Goal: Task Accomplishment & Management: Complete application form

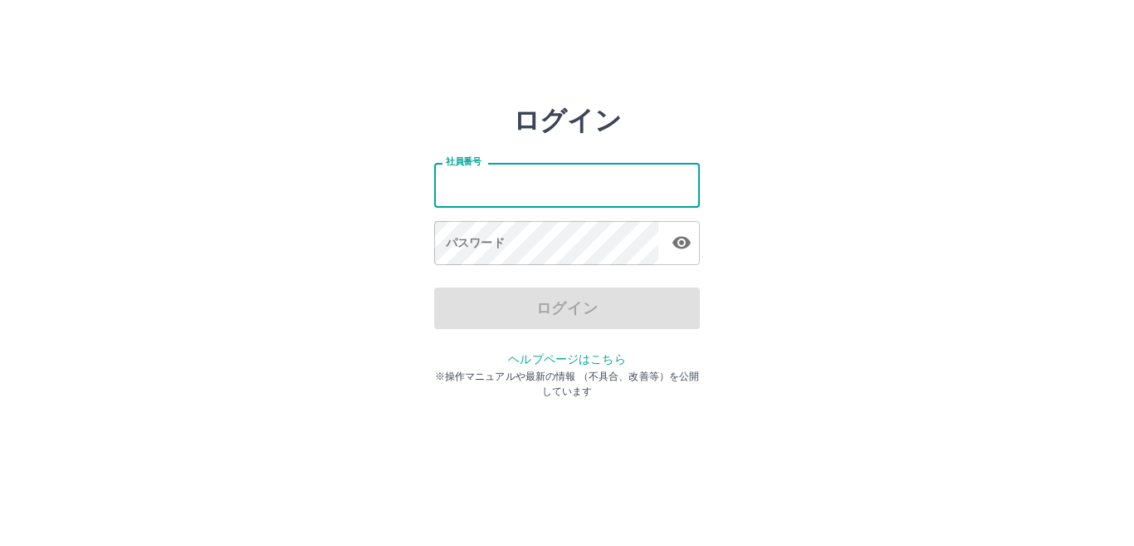
click at [511, 198] on input "社員番号" at bounding box center [567, 185] width 266 height 44
type input "*******"
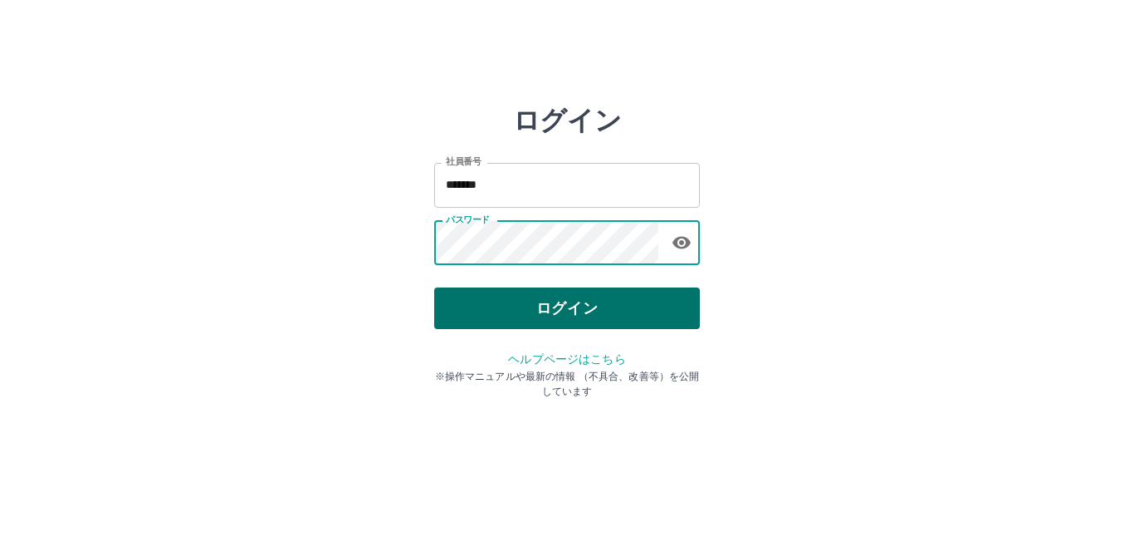
click at [606, 316] on button "ログイン" at bounding box center [567, 308] width 266 height 42
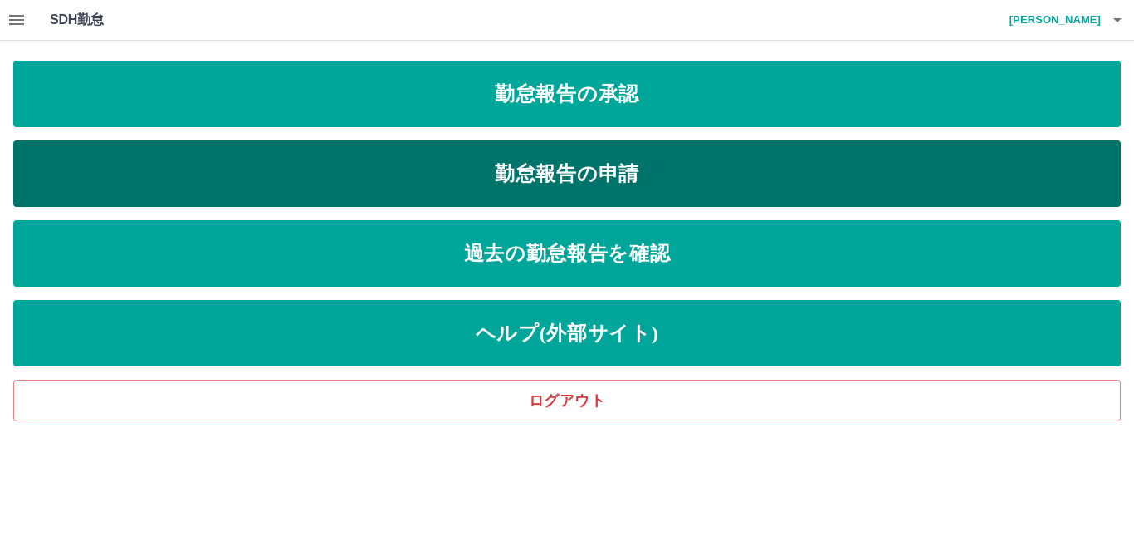
click at [574, 181] on link "勤怠報告の申請" at bounding box center [567, 173] width 1108 height 66
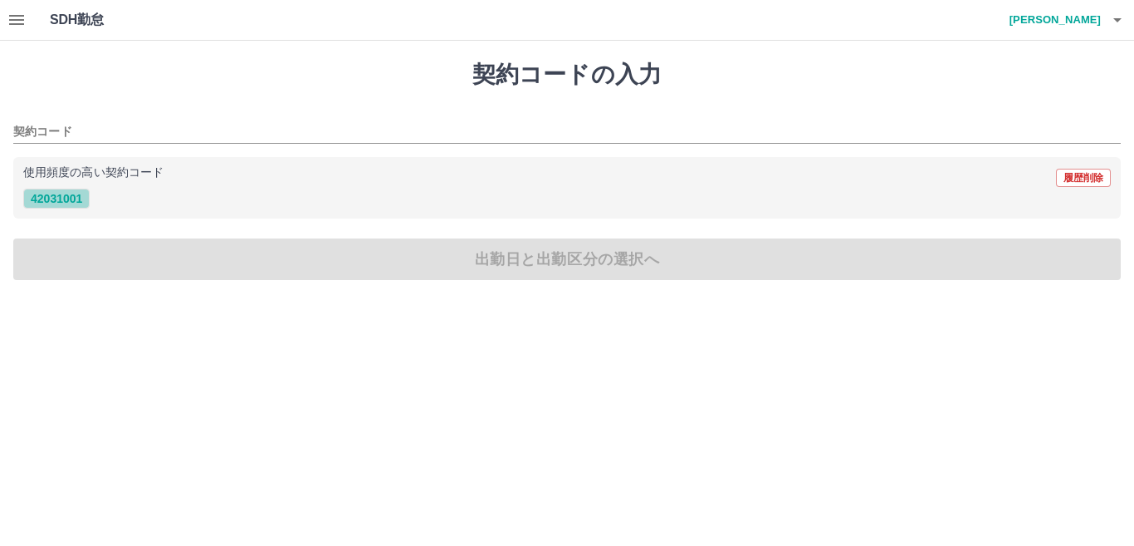
click at [56, 205] on button "42031001" at bounding box center [56, 198] width 66 height 20
type input "********"
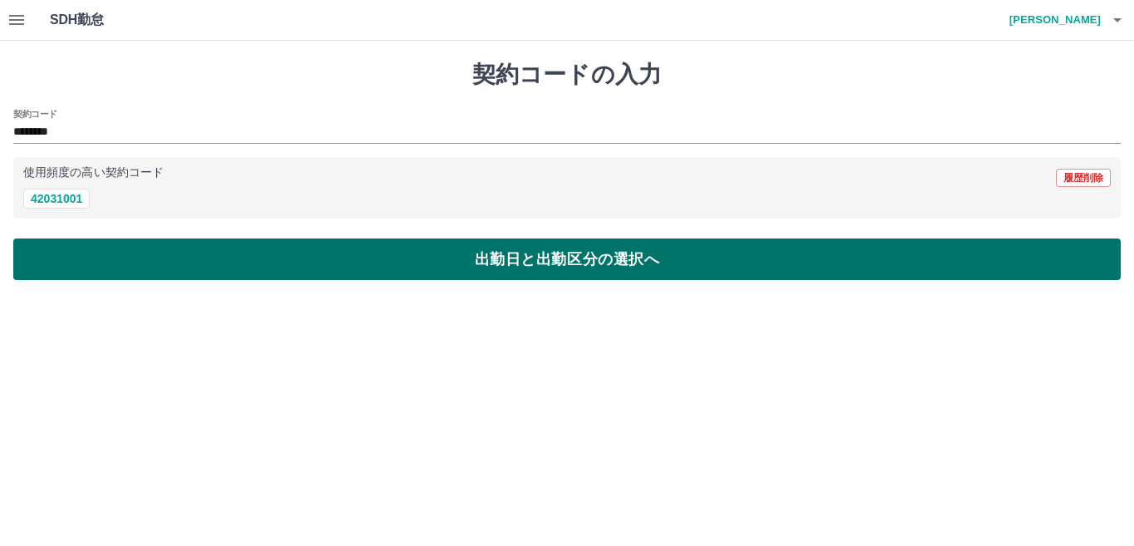
click at [61, 257] on button "出勤日と出勤区分の選択へ" at bounding box center [567, 259] width 1108 height 42
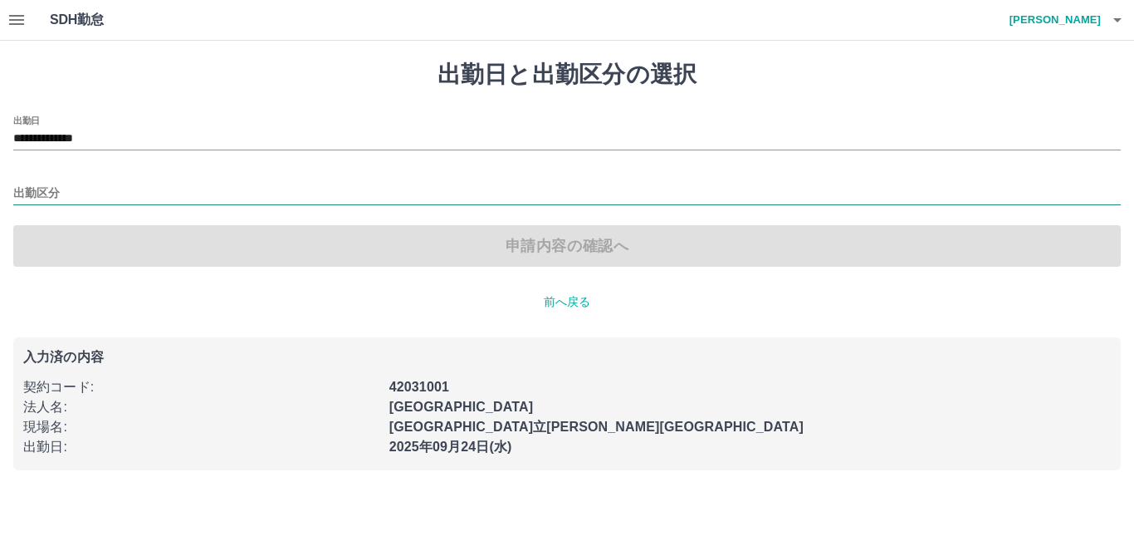
click at [71, 196] on input "出勤区分" at bounding box center [567, 193] width 1108 height 21
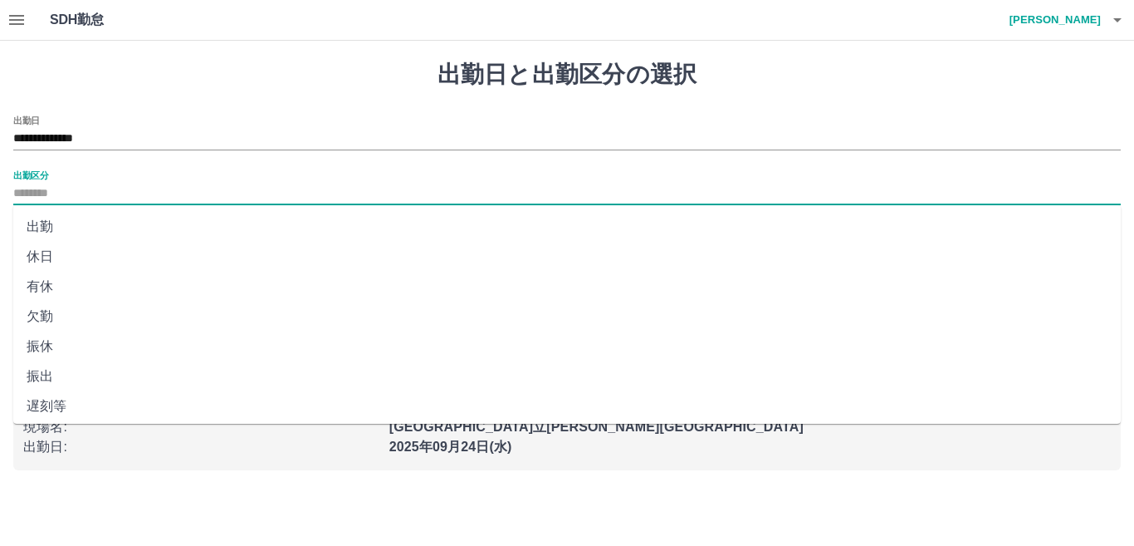
click at [74, 223] on li "出勤" at bounding box center [567, 227] width 1108 height 30
type input "**"
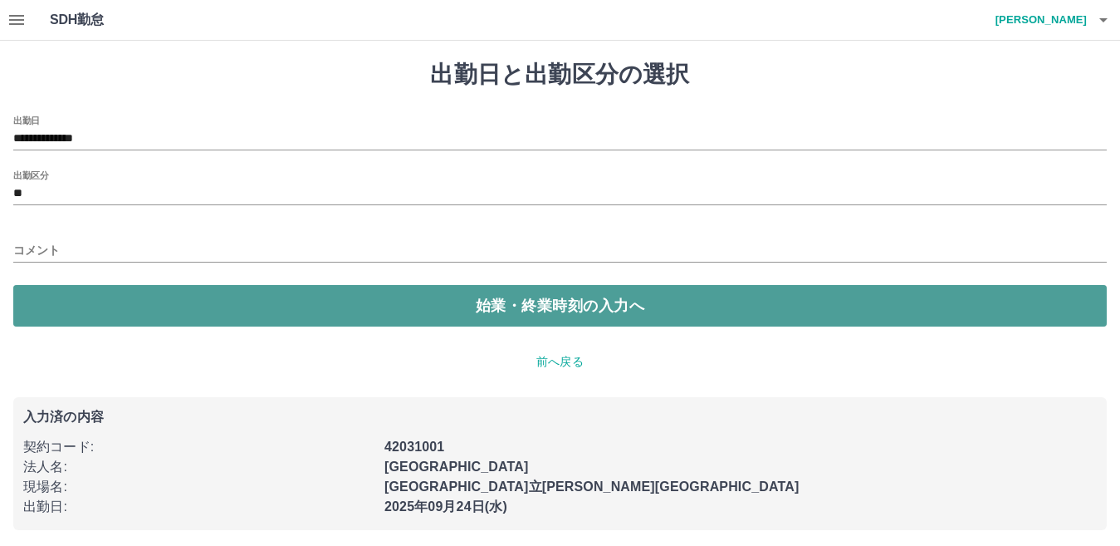
click at [76, 301] on button "始業・終業時刻の入力へ" at bounding box center [560, 306] width 1094 height 42
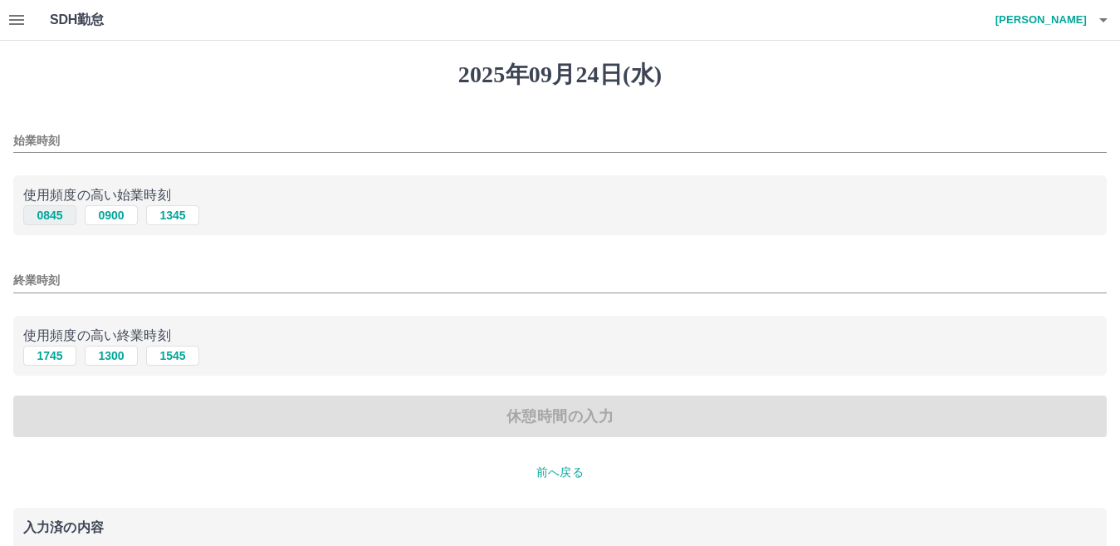
click at [42, 216] on button "0845" at bounding box center [49, 215] width 53 height 20
type input "****"
click at [57, 360] on button "1745" at bounding box center [49, 355] width 53 height 20
type input "****"
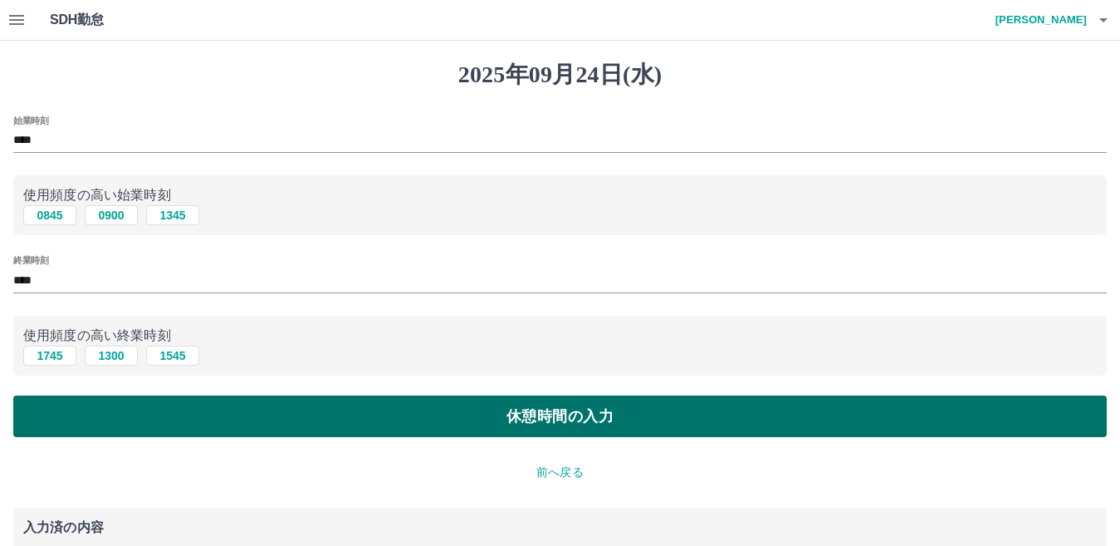
click at [72, 415] on button "休憩時間の入力" at bounding box center [560, 416] width 1094 height 42
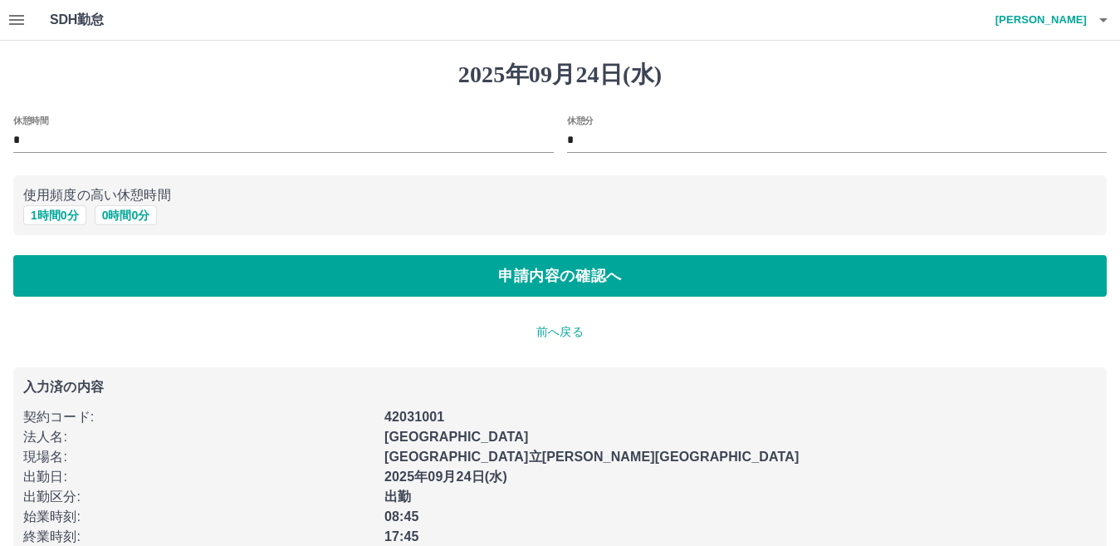
click at [60, 219] on button "1 時間 0 分" at bounding box center [54, 215] width 63 height 20
type input "*"
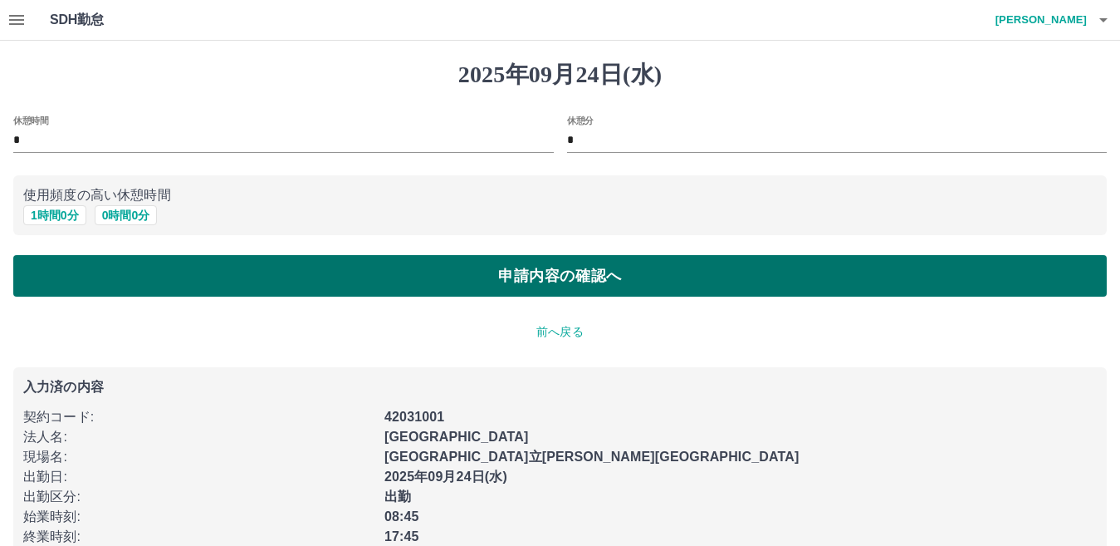
click at [69, 271] on button "申請内容の確認へ" at bounding box center [560, 276] width 1094 height 42
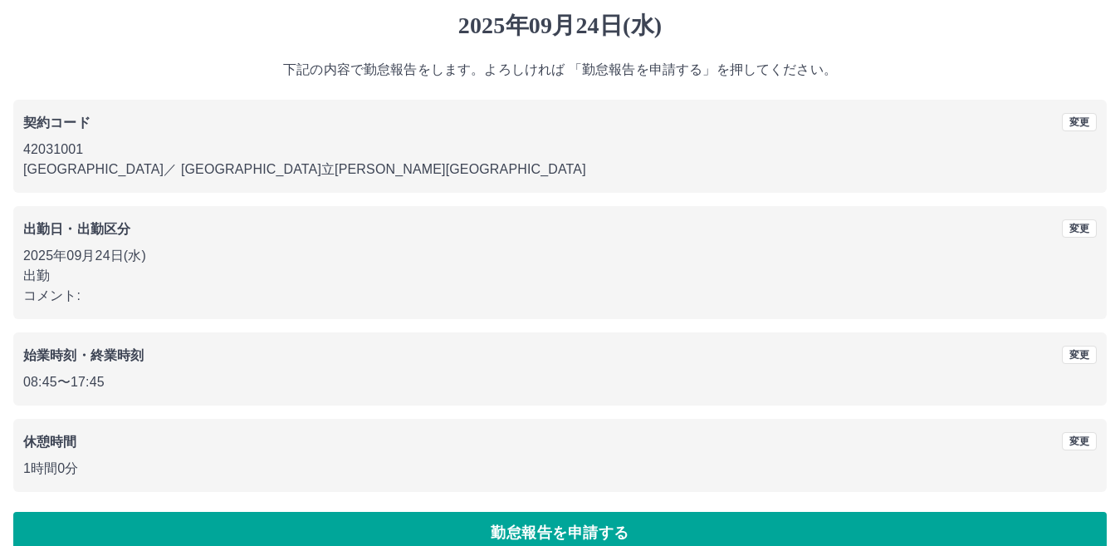
scroll to position [76, 0]
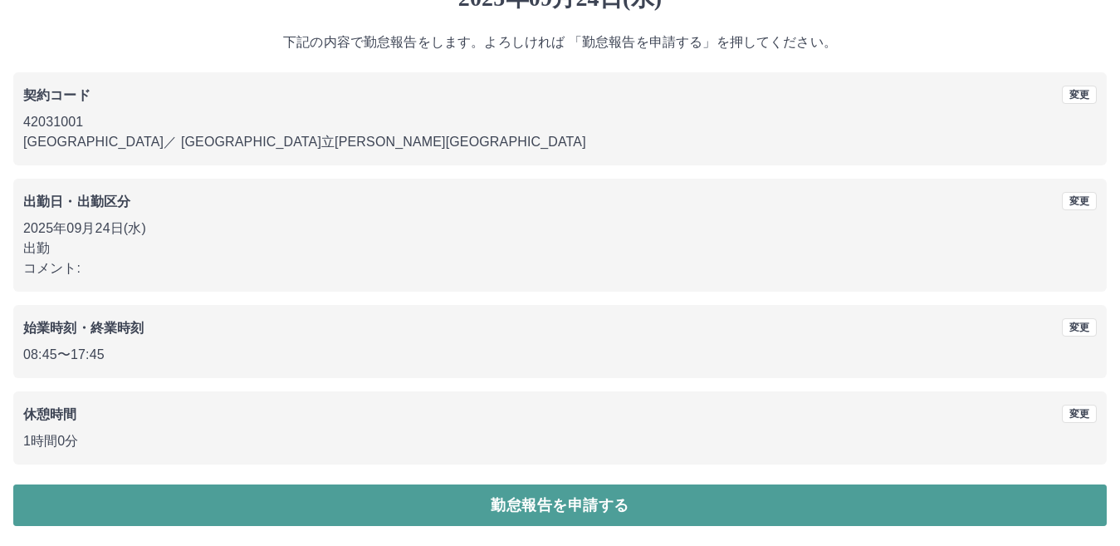
click at [146, 497] on button "勤怠報告を申請する" at bounding box center [560, 505] width 1094 height 42
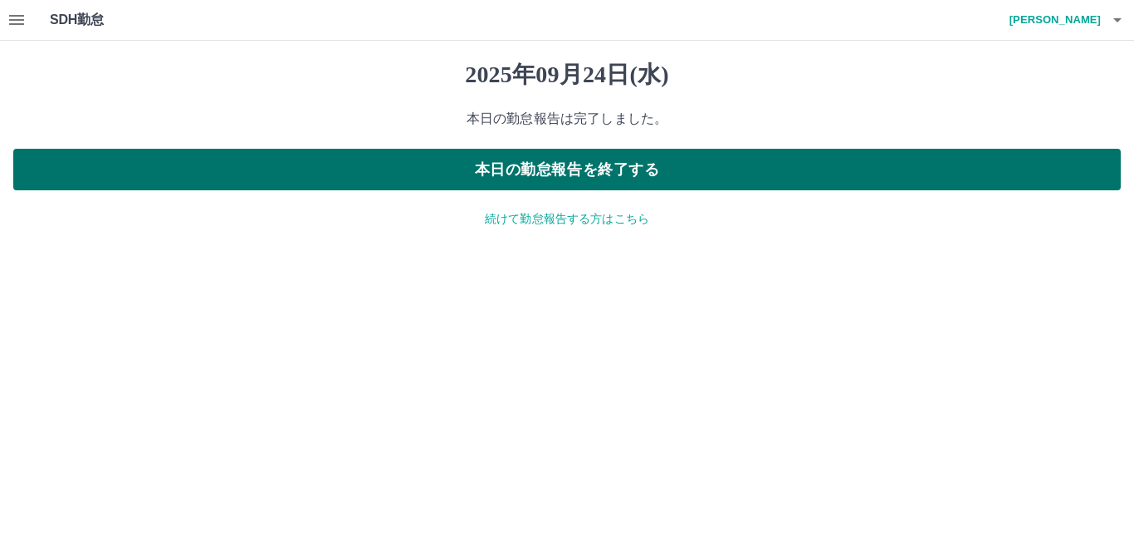
click at [412, 166] on button "本日の勤怠報告を終了する" at bounding box center [567, 170] width 1108 height 42
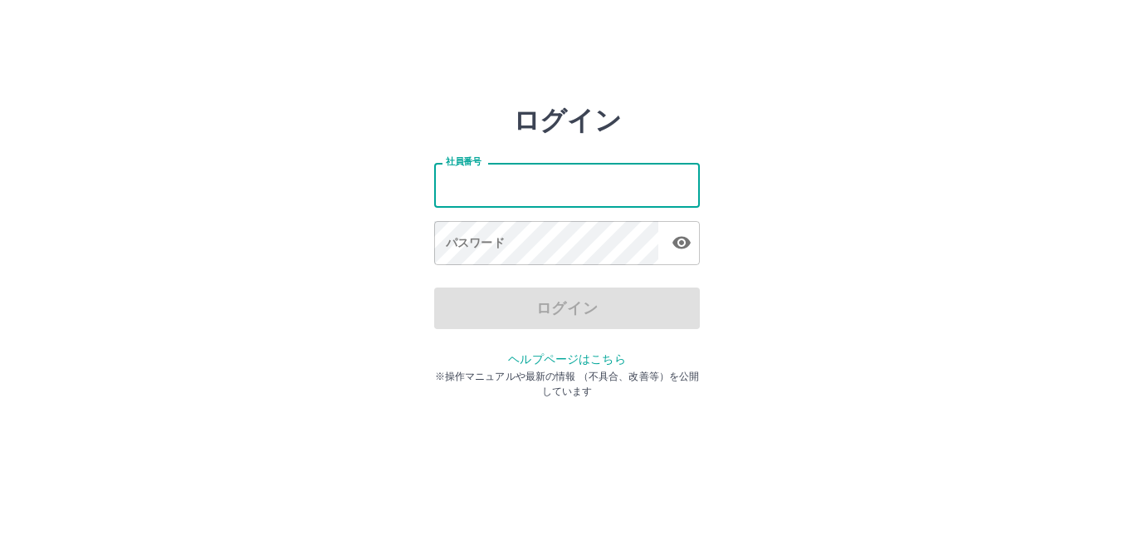
click at [499, 193] on input "社員番号" at bounding box center [567, 185] width 266 height 44
type input "*******"
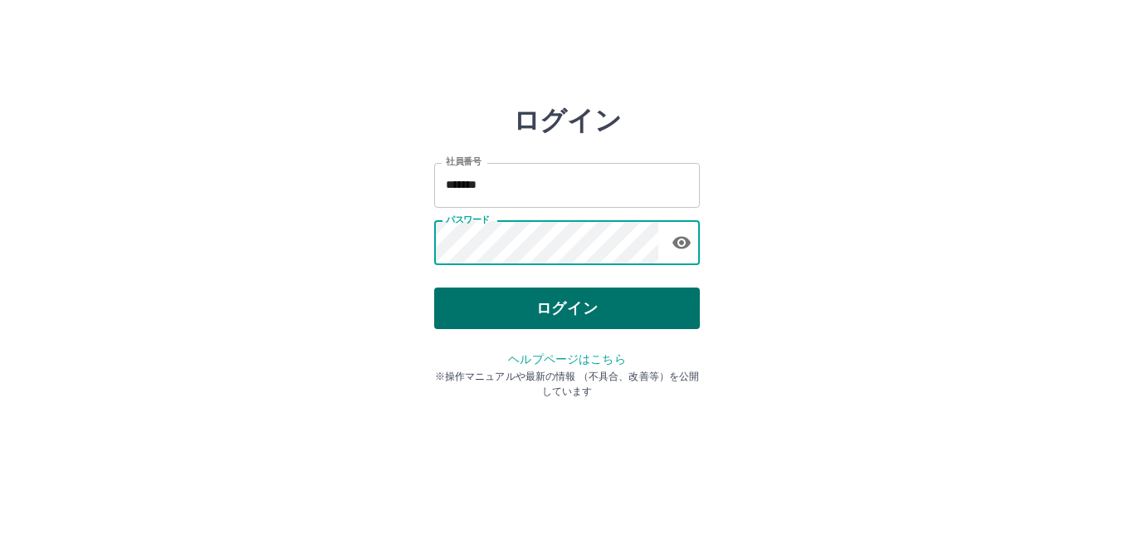
click at [546, 298] on button "ログイン" at bounding box center [567, 308] width 266 height 42
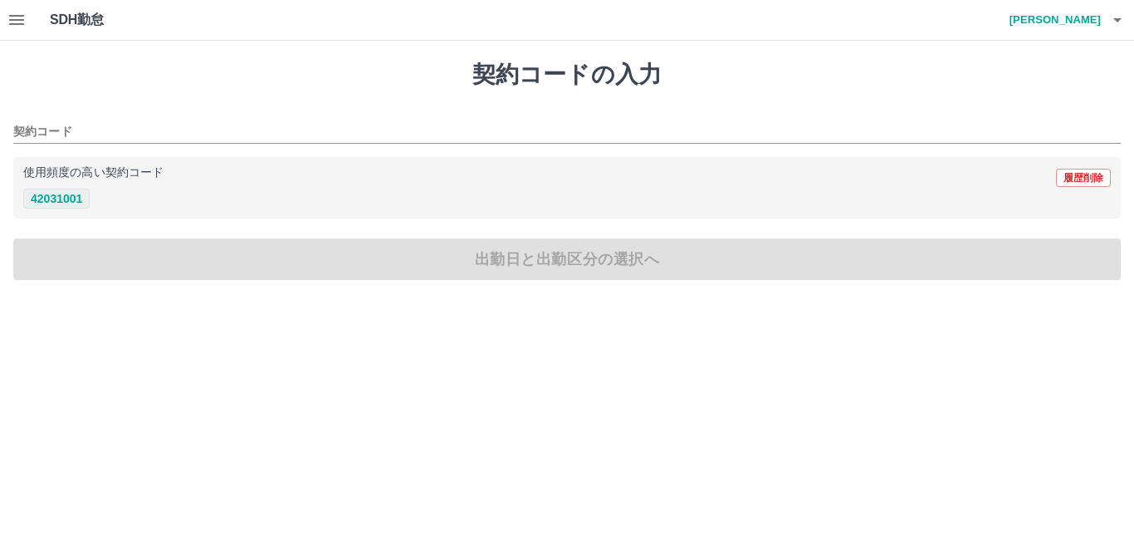
click at [80, 198] on button "42031001" at bounding box center [56, 198] width 66 height 20
type input "********"
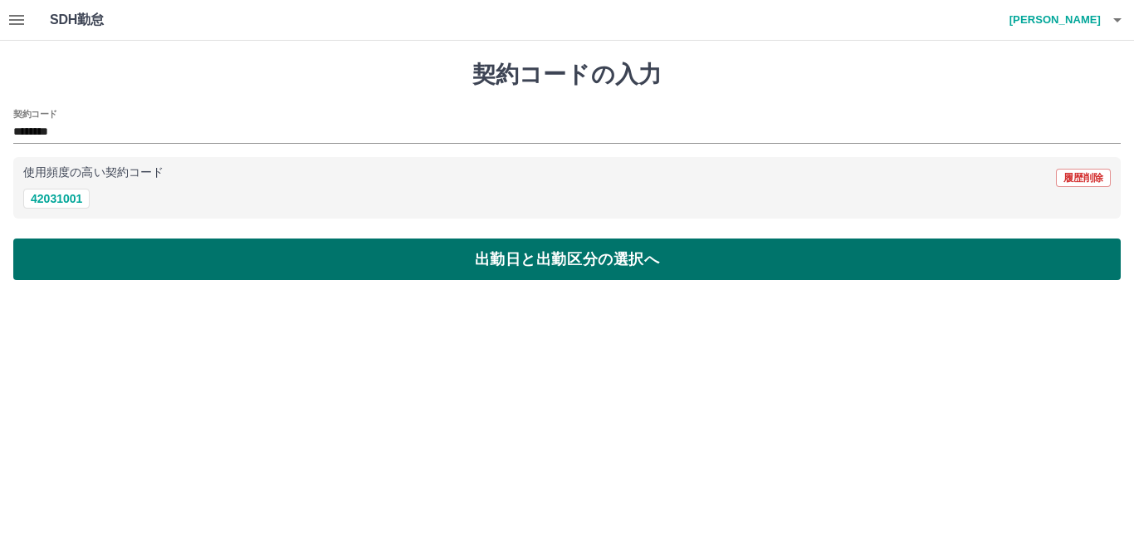
click at [75, 258] on button "出勤日と出勤区分の選択へ" at bounding box center [567, 259] width 1108 height 42
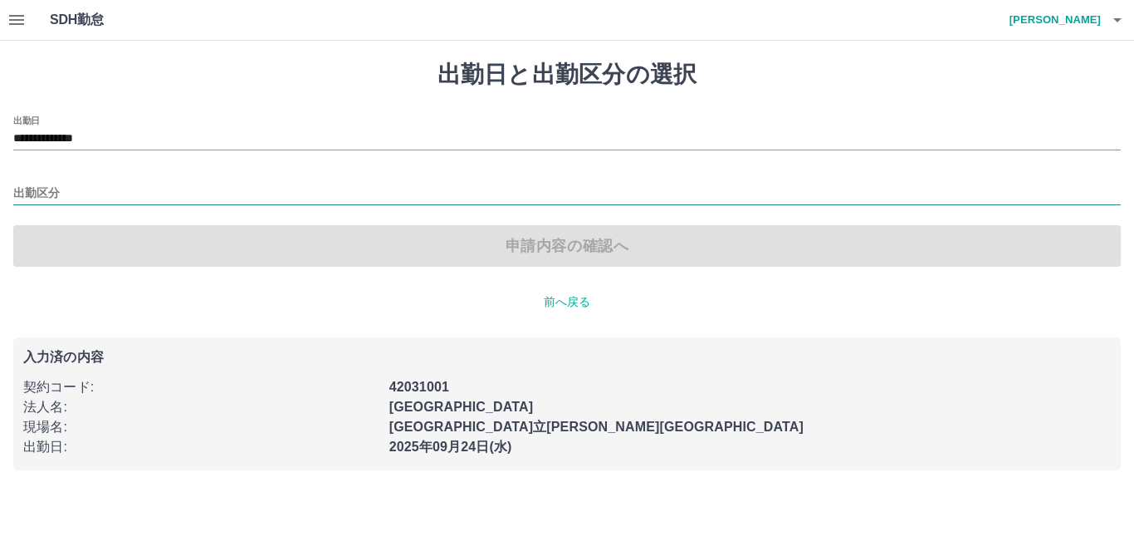
click at [78, 183] on input "出勤区分" at bounding box center [567, 193] width 1108 height 21
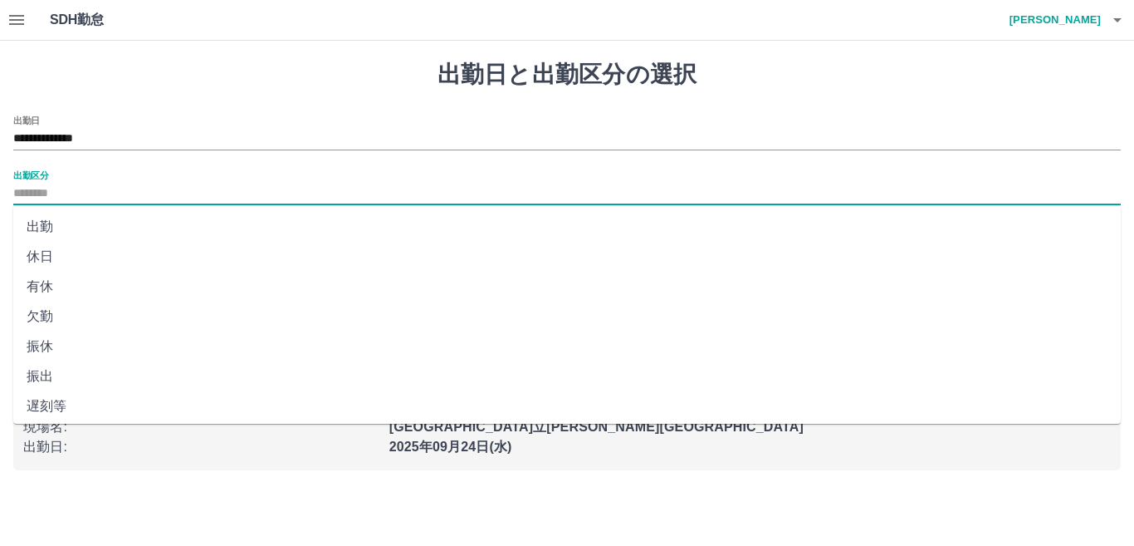
click at [50, 315] on li "欠勤" at bounding box center [567, 316] width 1108 height 30
type input "**"
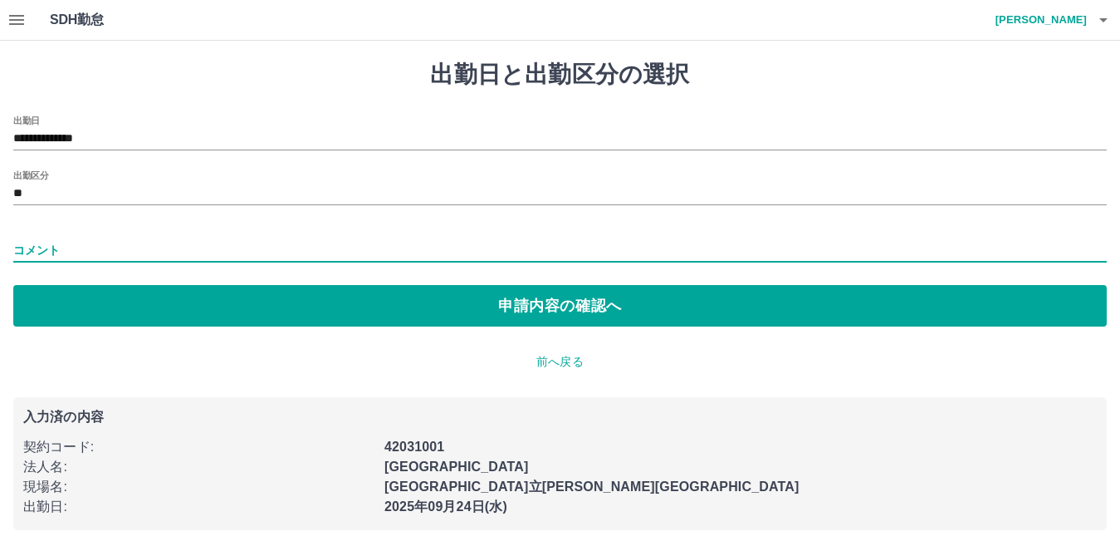
click at [44, 247] on input "コメント" at bounding box center [560, 250] width 1094 height 24
type input "*******"
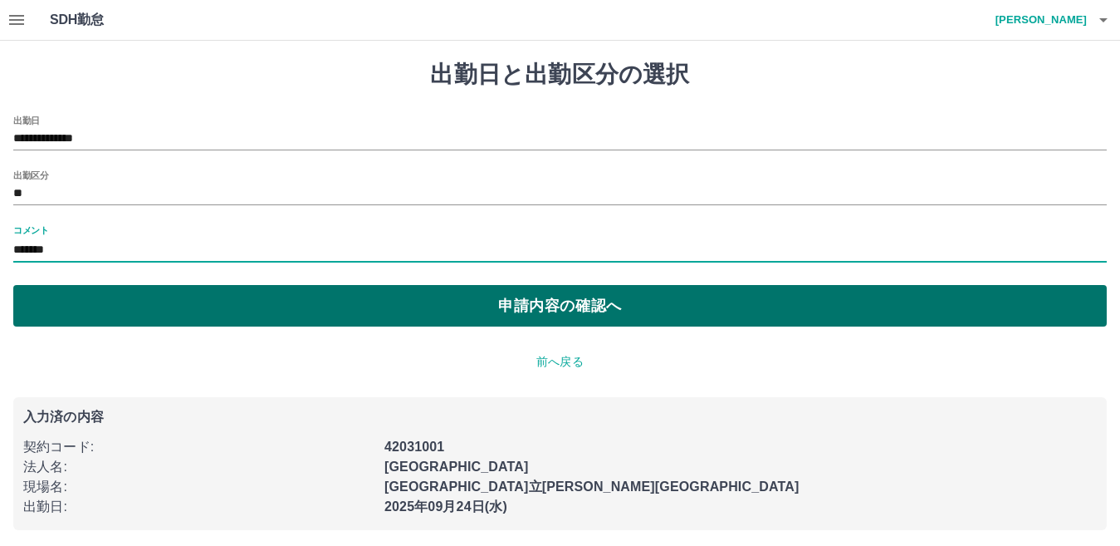
click at [98, 306] on button "申請内容の確認へ" at bounding box center [560, 306] width 1094 height 42
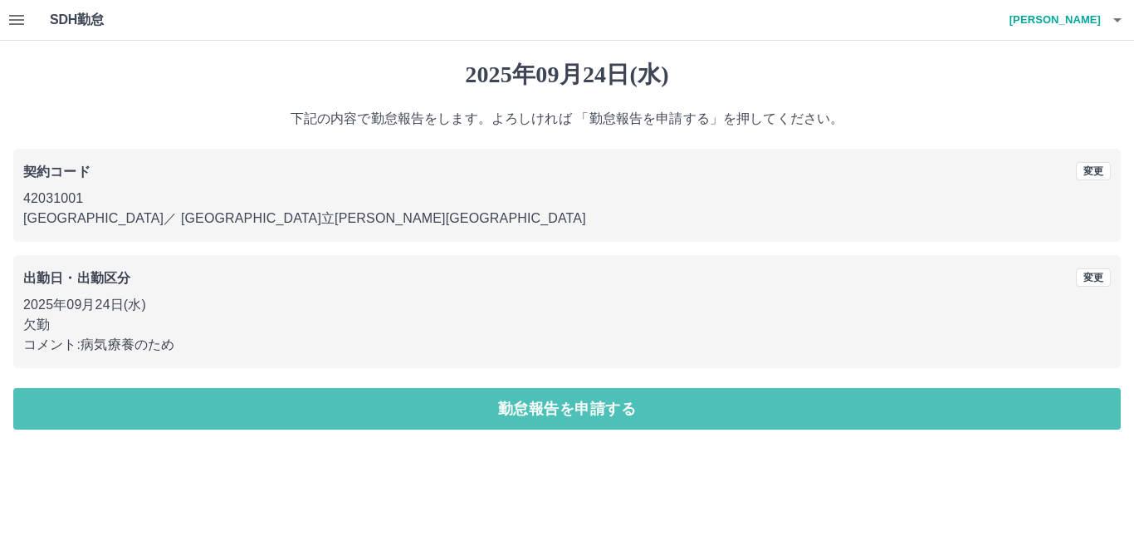
click at [117, 395] on button "勤怠報告を申請する" at bounding box center [567, 409] width 1108 height 42
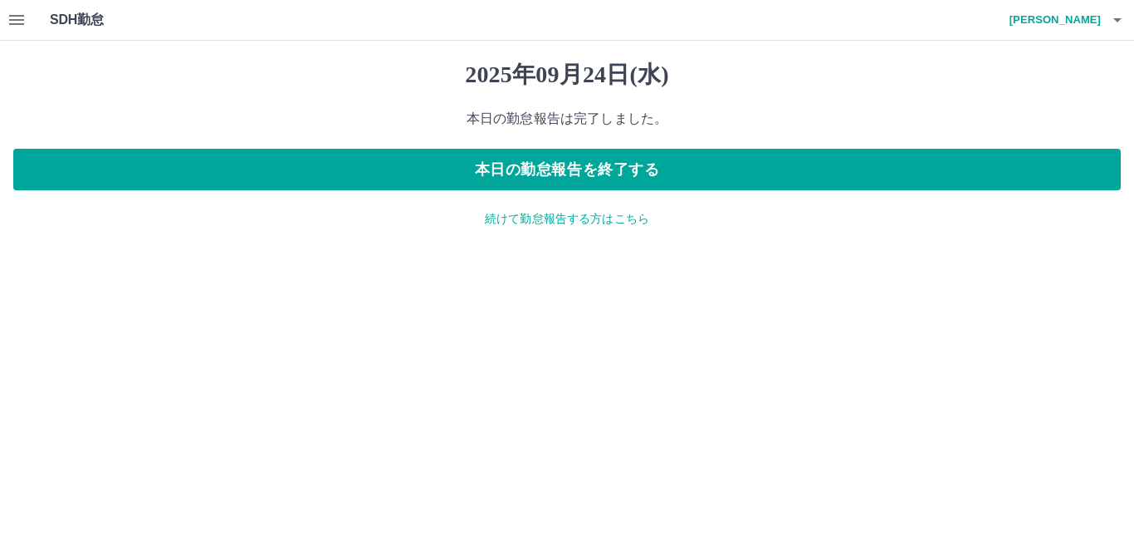
click at [506, 224] on p "続けて勤怠報告する方はこちら" at bounding box center [567, 218] width 1108 height 17
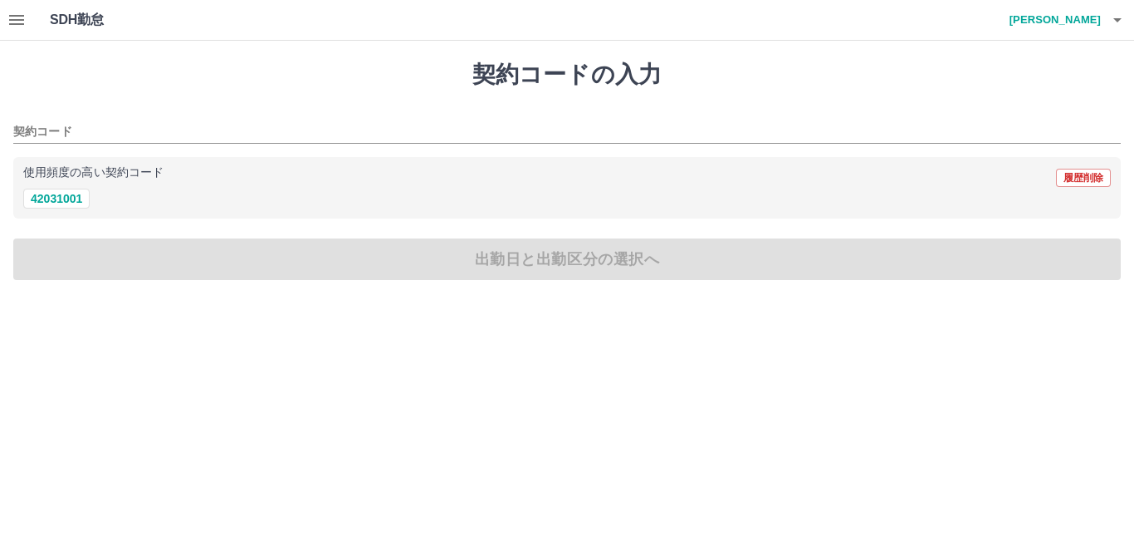
click at [83, 199] on button "42031001" at bounding box center [56, 198] width 66 height 20
type input "********"
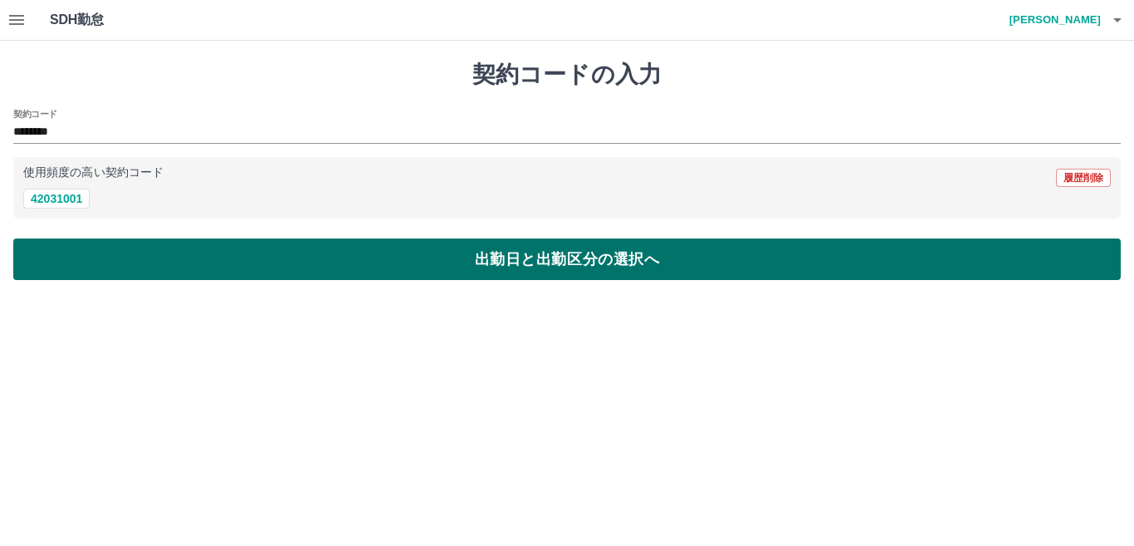
click at [82, 250] on button "出勤日と出勤区分の選択へ" at bounding box center [567, 259] width 1108 height 42
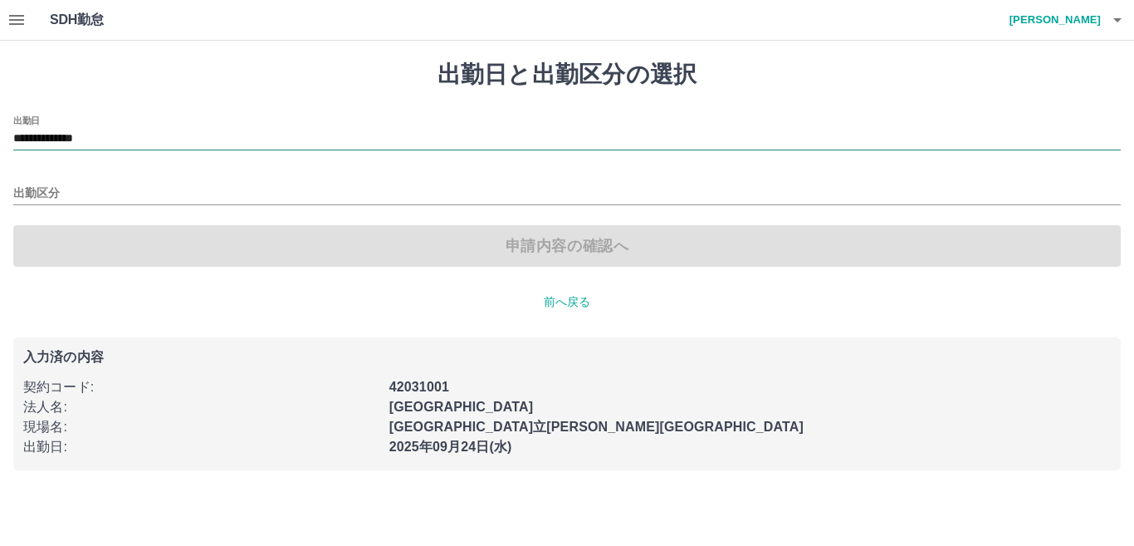
click at [83, 135] on input "**********" at bounding box center [567, 139] width 1108 height 21
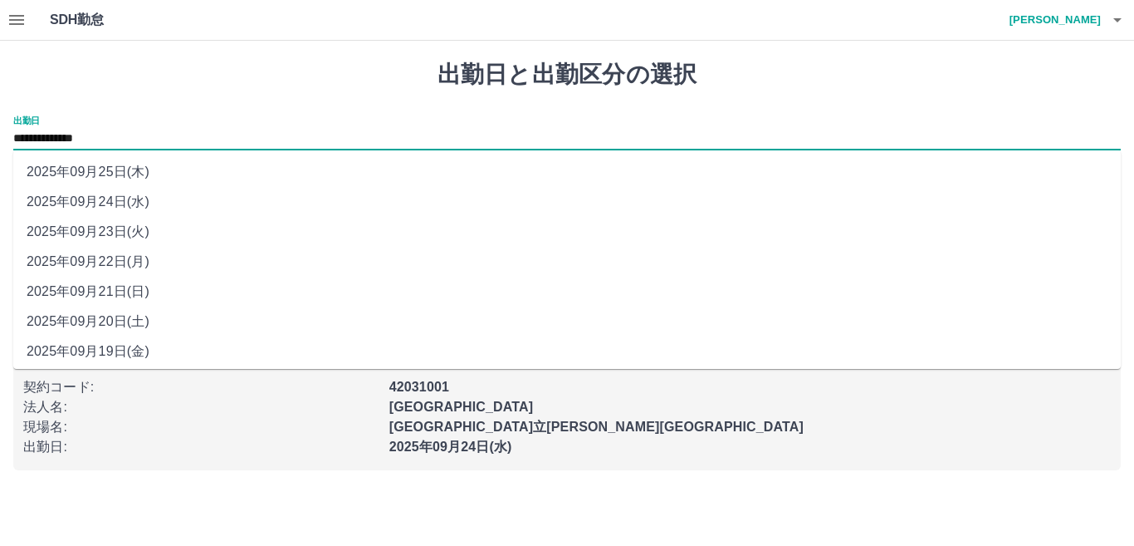
click at [100, 169] on li "2025年09月25日(木)" at bounding box center [567, 172] width 1108 height 30
type input "**********"
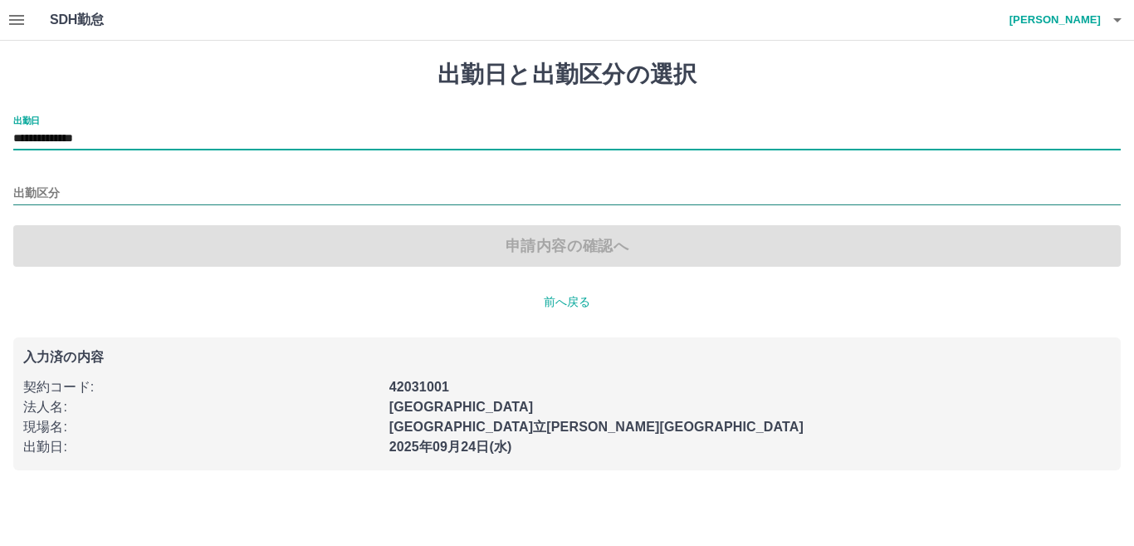
click at [92, 197] on input "出勤区分" at bounding box center [567, 193] width 1108 height 21
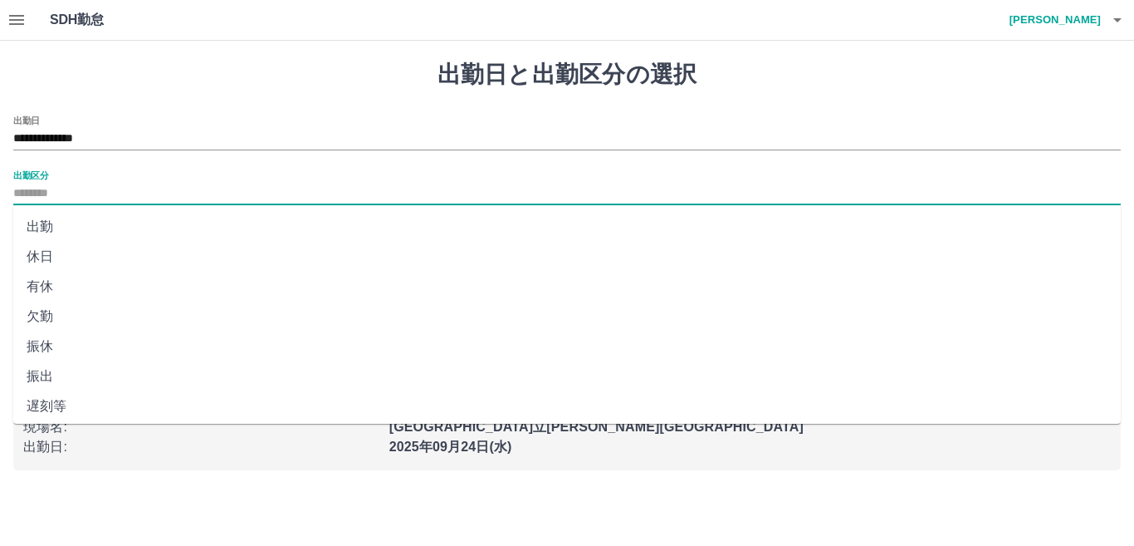
click at [61, 314] on li "欠勤" at bounding box center [567, 316] width 1108 height 30
type input "**"
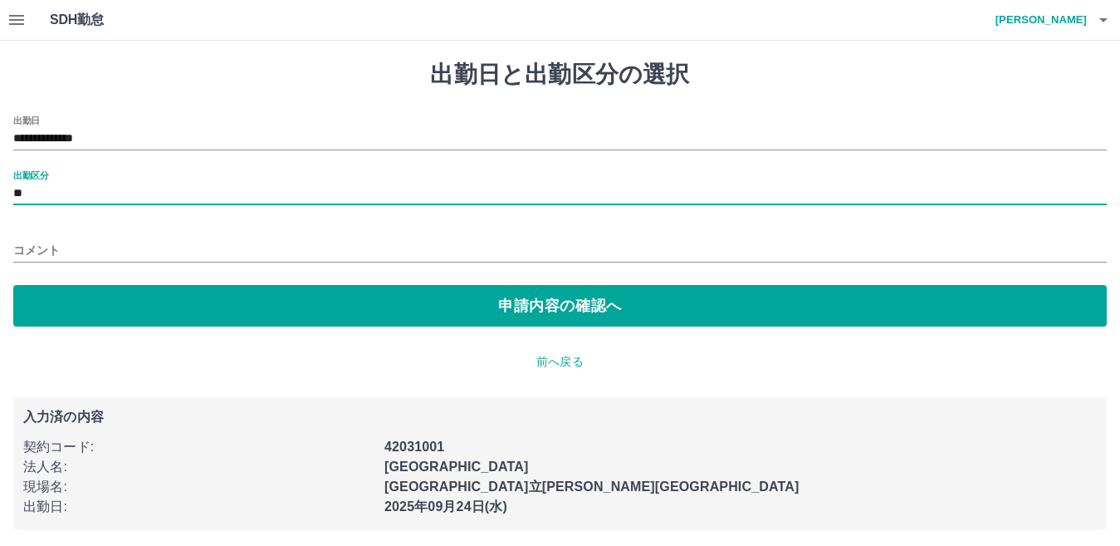
click at [71, 251] on input "コメント" at bounding box center [560, 250] width 1094 height 24
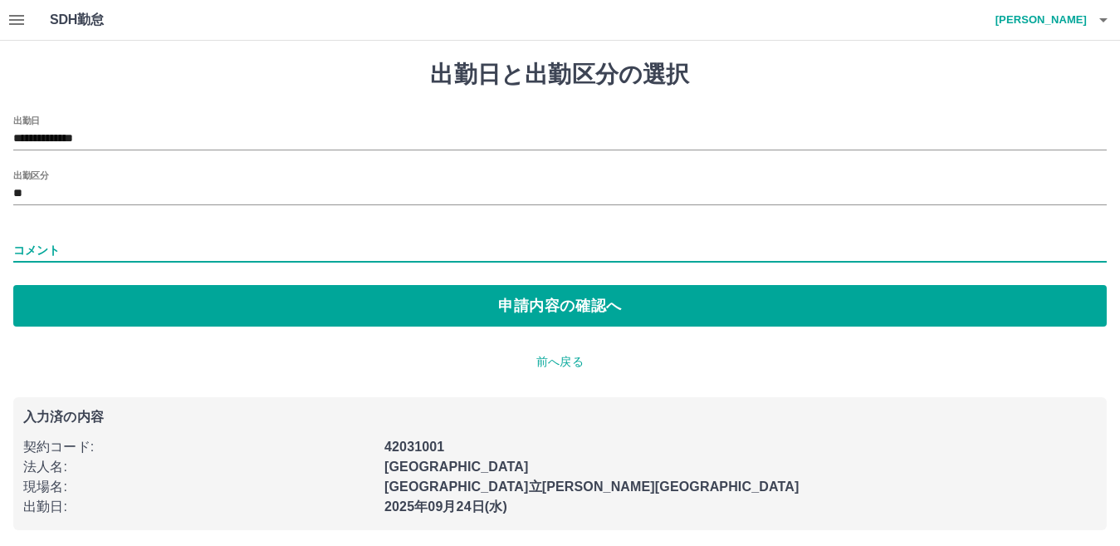
type input "*******"
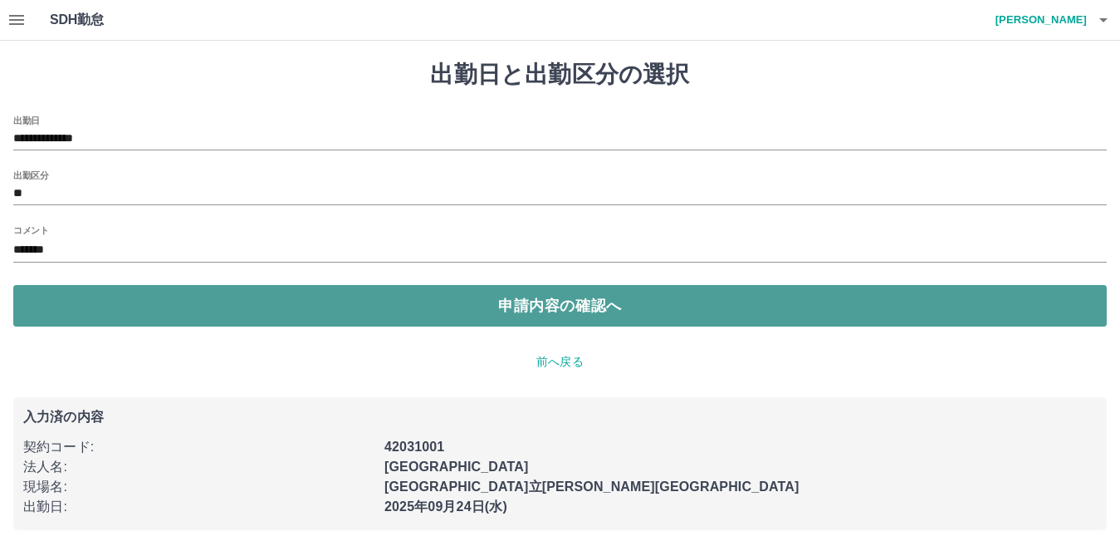
click at [111, 313] on button "申請内容の確認へ" at bounding box center [560, 306] width 1094 height 42
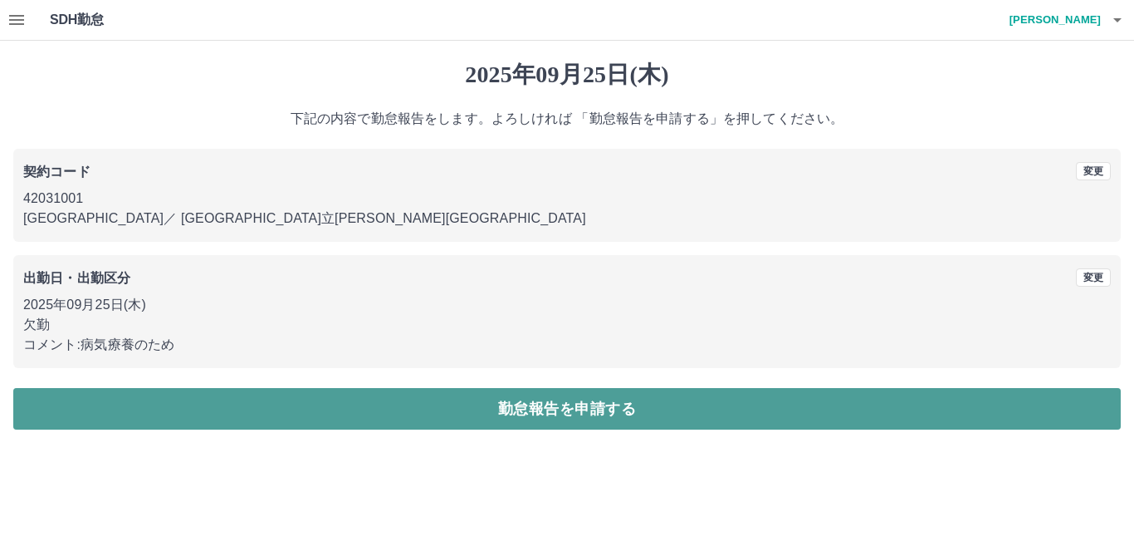
click at [95, 411] on button "勤怠報告を申請する" at bounding box center [567, 409] width 1108 height 42
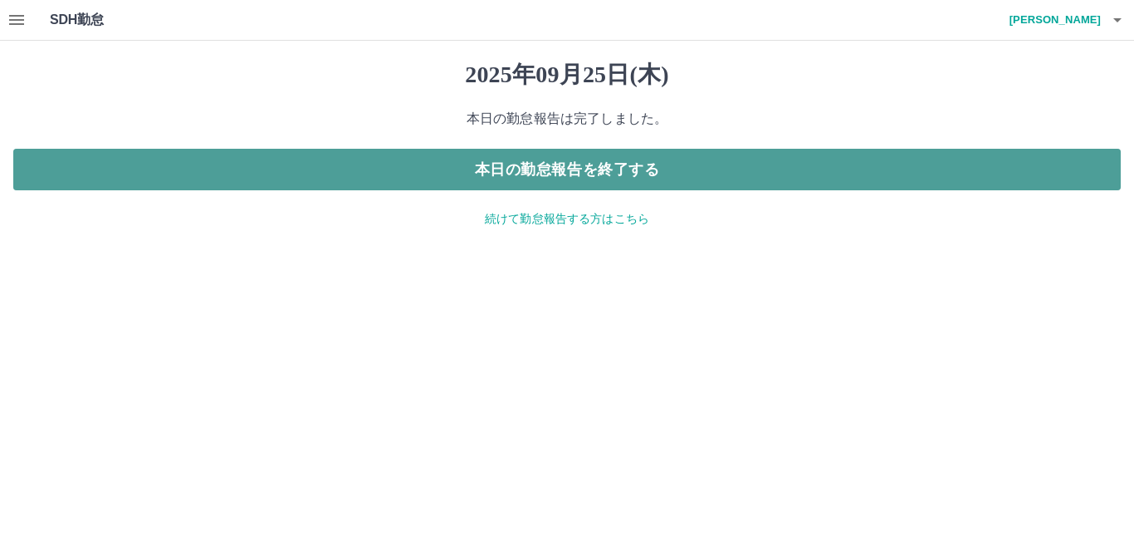
click at [555, 174] on button "本日の勤怠報告を終了する" at bounding box center [567, 170] width 1108 height 42
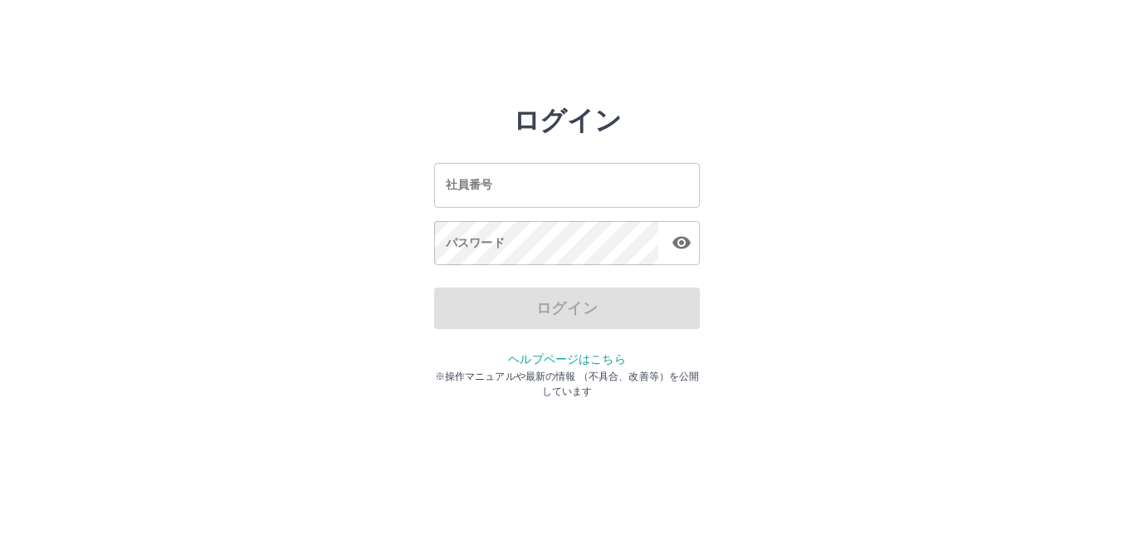
drag, startPoint x: 520, startPoint y: 196, endPoint x: 521, endPoint y: 208, distance: 11.7
click at [521, 196] on input "社員番号" at bounding box center [567, 185] width 266 height 44
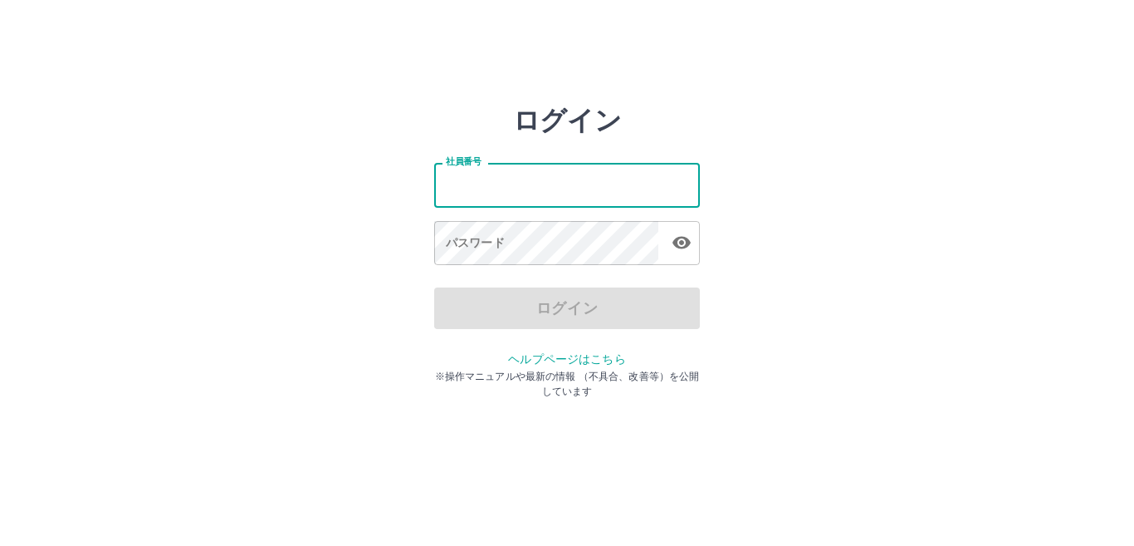
type input "*******"
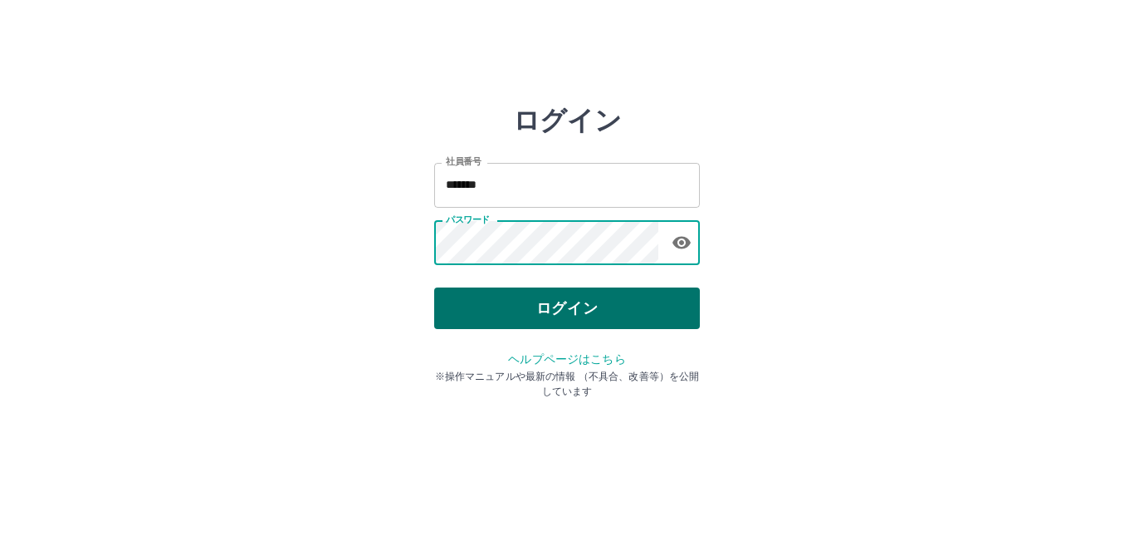
click at [509, 316] on button "ログイン" at bounding box center [567, 308] width 266 height 42
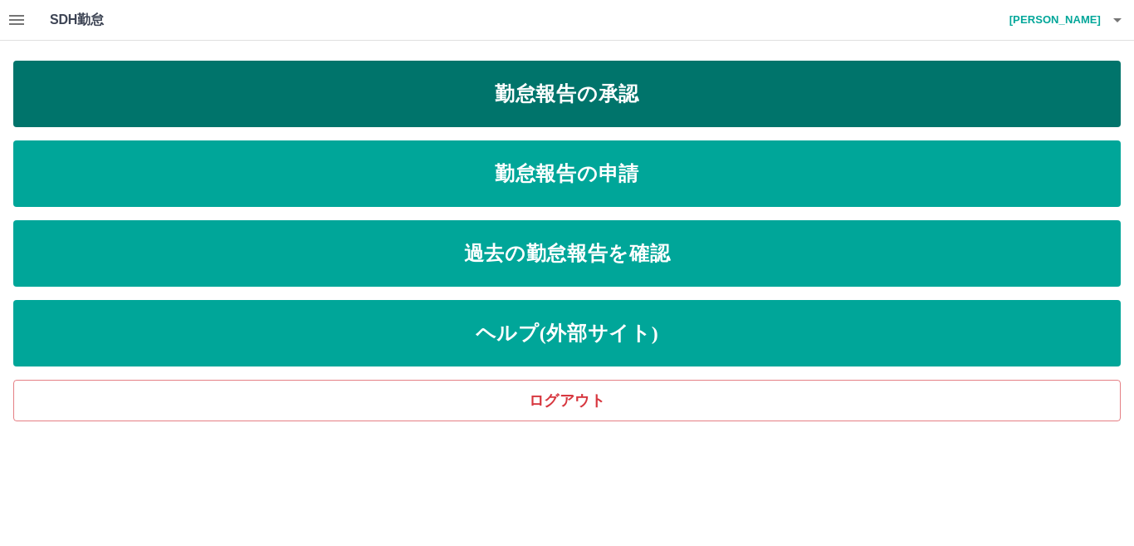
click at [637, 98] on link "勤怠報告の承認" at bounding box center [567, 94] width 1108 height 66
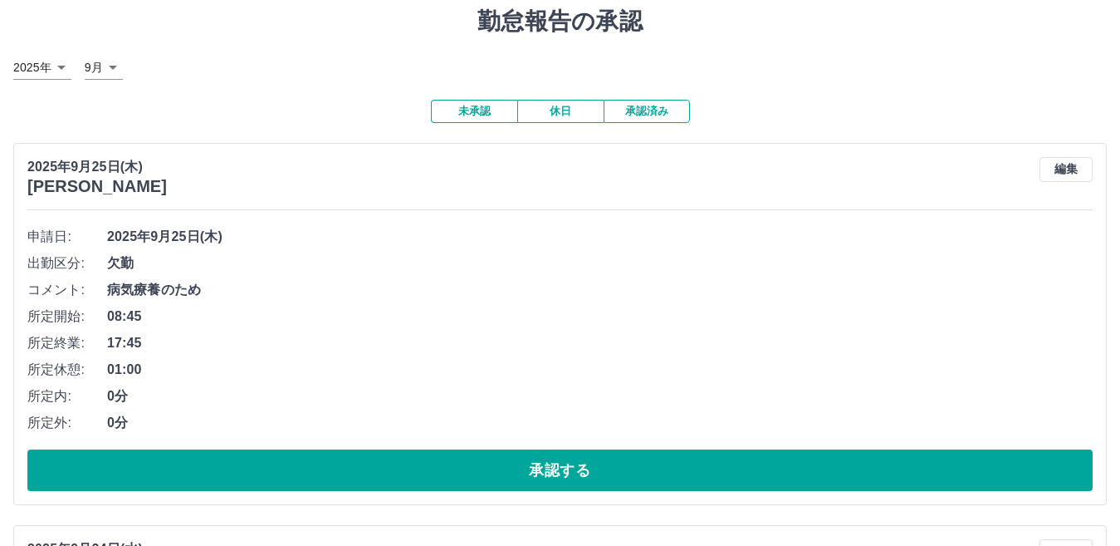
scroll to position [83, 0]
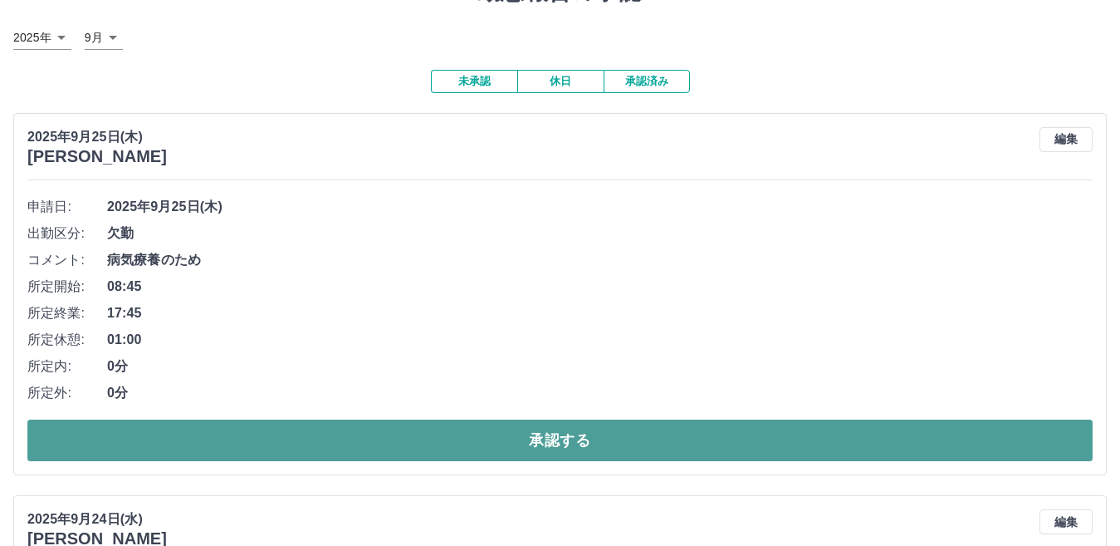
click at [203, 442] on button "承認する" at bounding box center [559, 440] width 1065 height 42
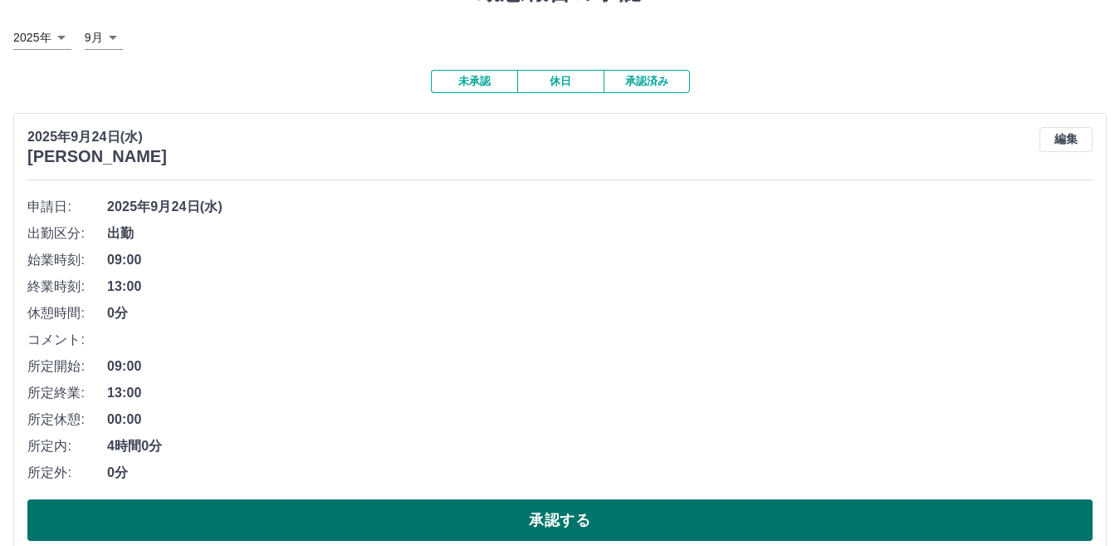
click at [297, 524] on button "承認する" at bounding box center [559, 520] width 1065 height 42
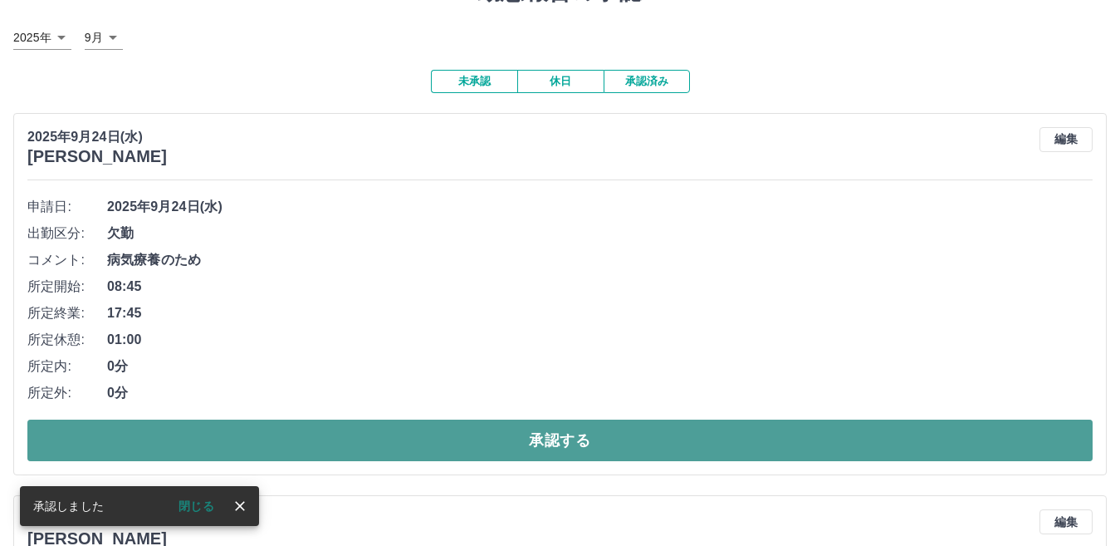
click at [282, 438] on button "承認する" at bounding box center [559, 440] width 1065 height 42
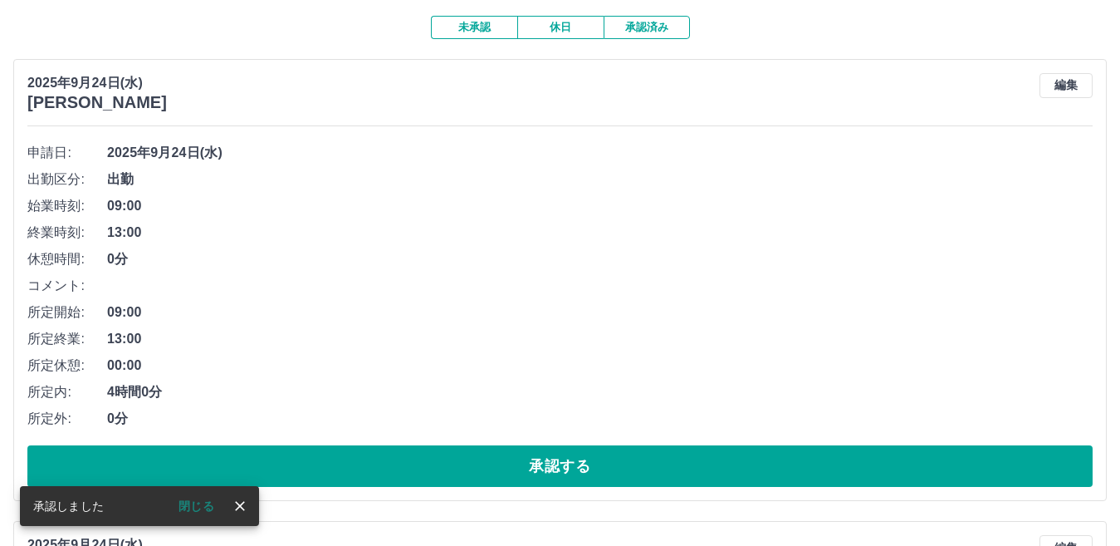
scroll to position [166, 0]
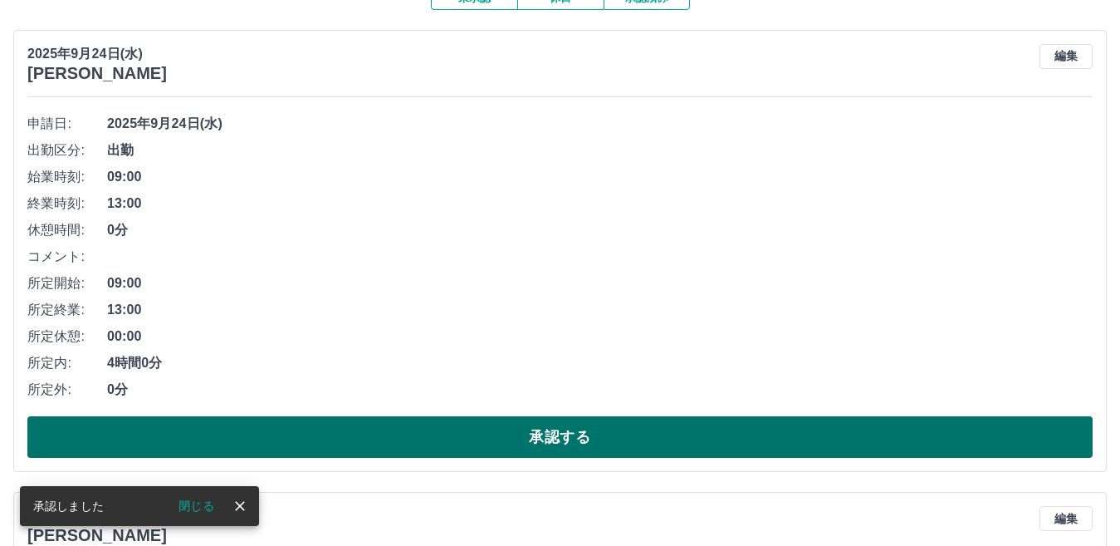
click at [284, 444] on button "承認する" at bounding box center [559, 437] width 1065 height 42
click at [277, 434] on button "承認する" at bounding box center [559, 437] width 1065 height 42
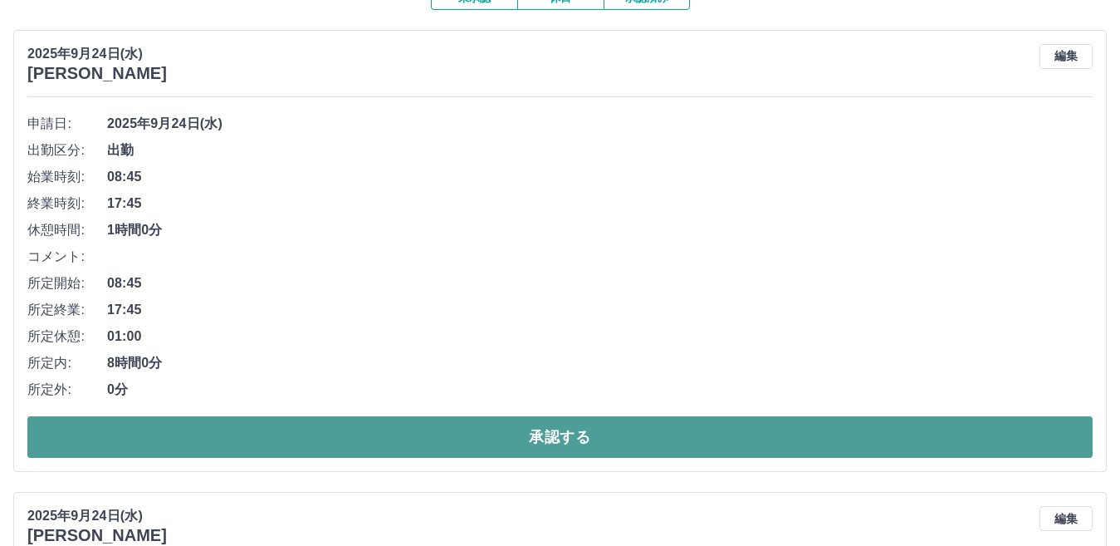
click at [277, 442] on button "承認する" at bounding box center [559, 437] width 1065 height 42
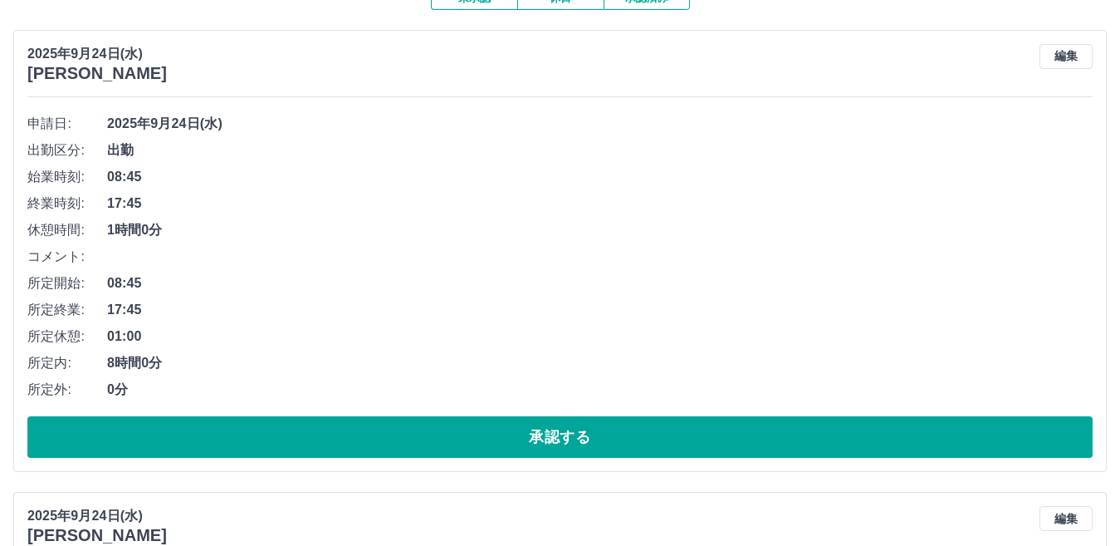
click at [276, 443] on button "承認する" at bounding box center [559, 437] width 1065 height 42
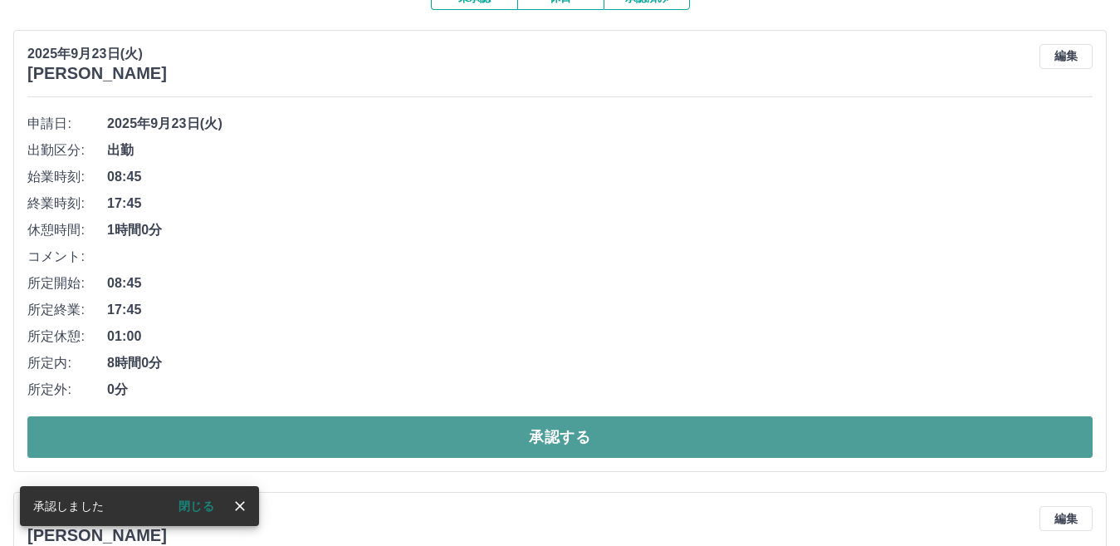
click at [276, 440] on button "承認する" at bounding box center [559, 437] width 1065 height 42
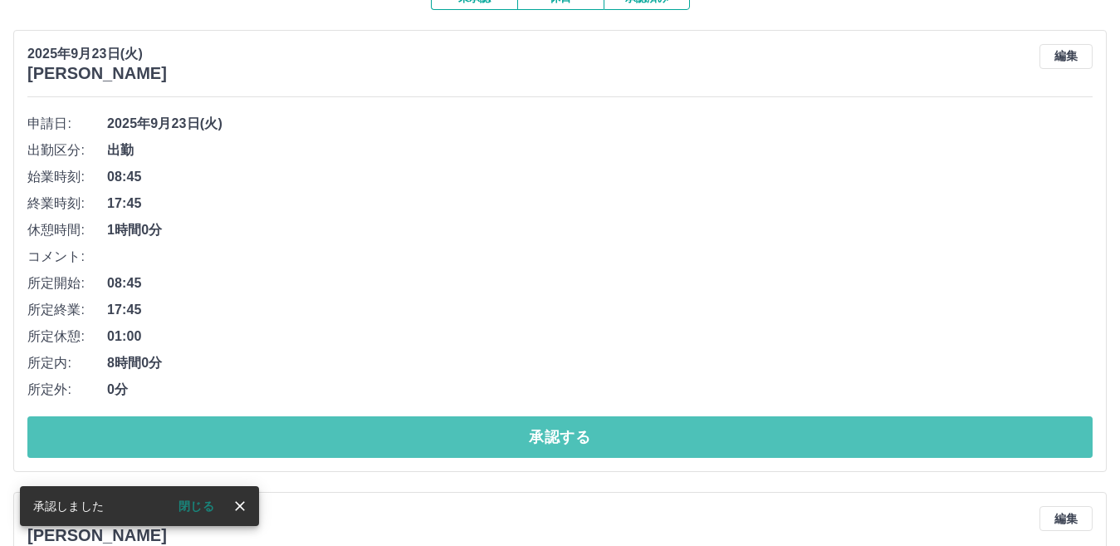
click at [276, 441] on button "承認する" at bounding box center [559, 437] width 1065 height 42
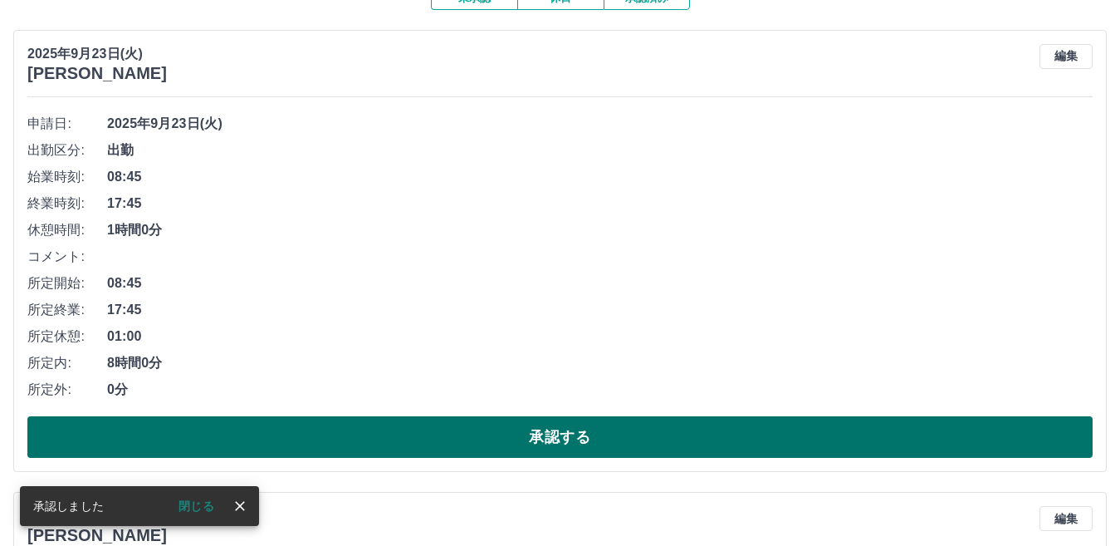
click at [348, 426] on button "承認する" at bounding box center [559, 437] width 1065 height 42
click at [342, 436] on button "承認する" at bounding box center [559, 437] width 1065 height 42
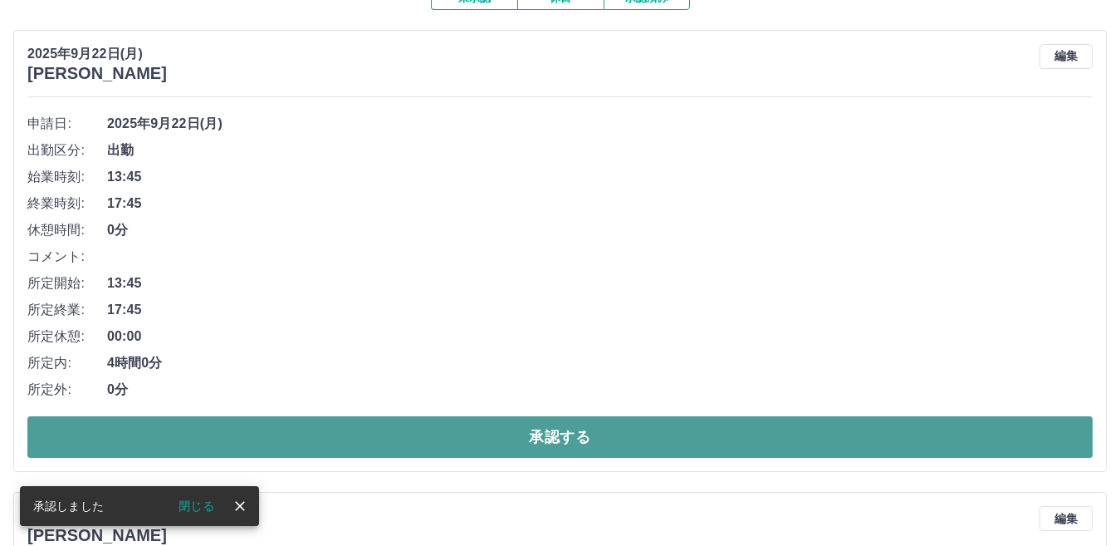
click at [340, 443] on button "承認する" at bounding box center [559, 437] width 1065 height 42
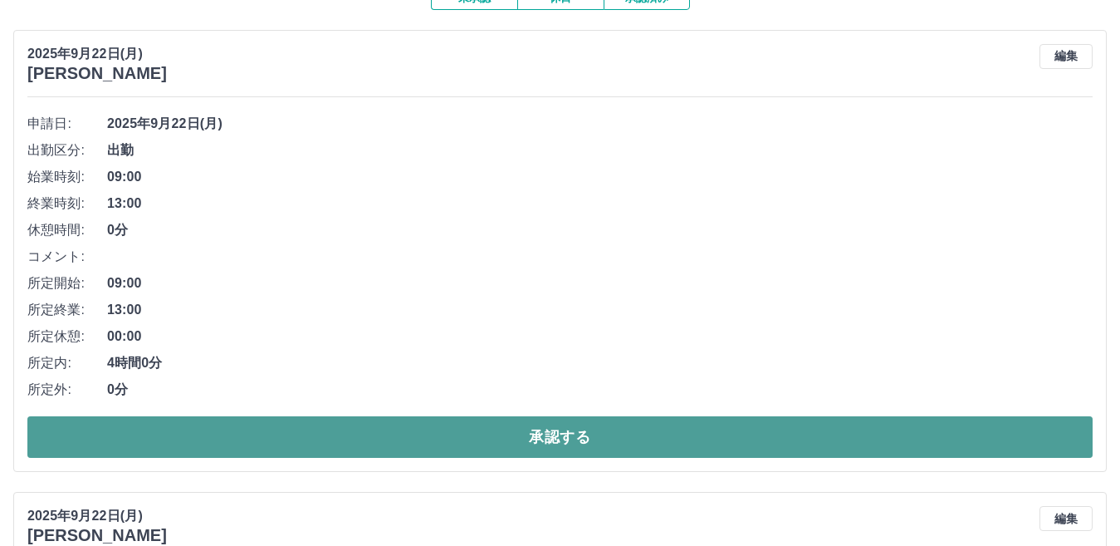
click at [315, 442] on button "承認する" at bounding box center [559, 437] width 1065 height 42
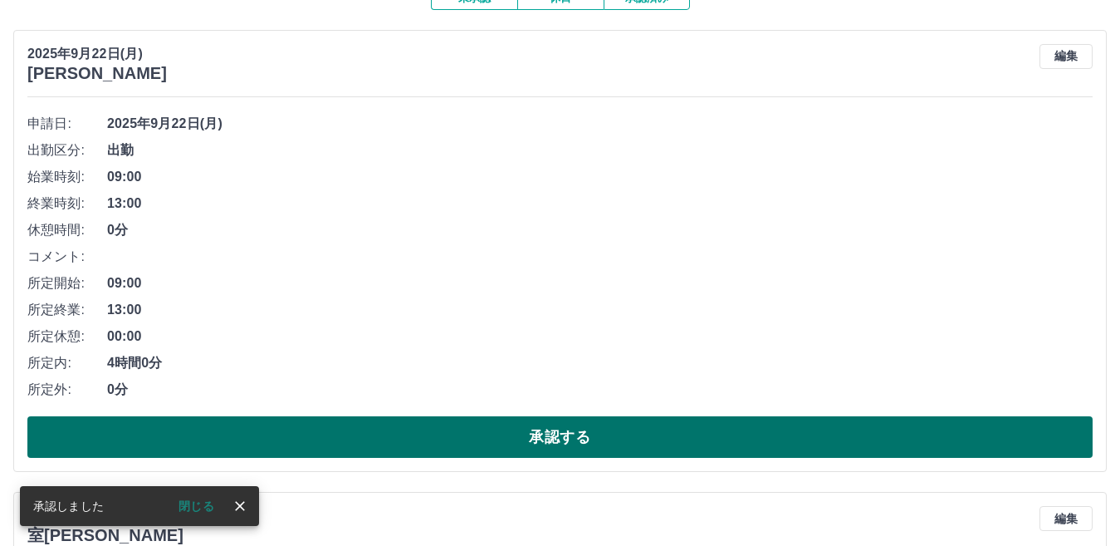
click at [330, 447] on button "承認する" at bounding box center [559, 437] width 1065 height 42
click at [331, 441] on button "承認する" at bounding box center [559, 437] width 1065 height 42
click at [325, 445] on button "承認する" at bounding box center [559, 437] width 1065 height 42
click at [329, 434] on button "承認する" at bounding box center [559, 437] width 1065 height 42
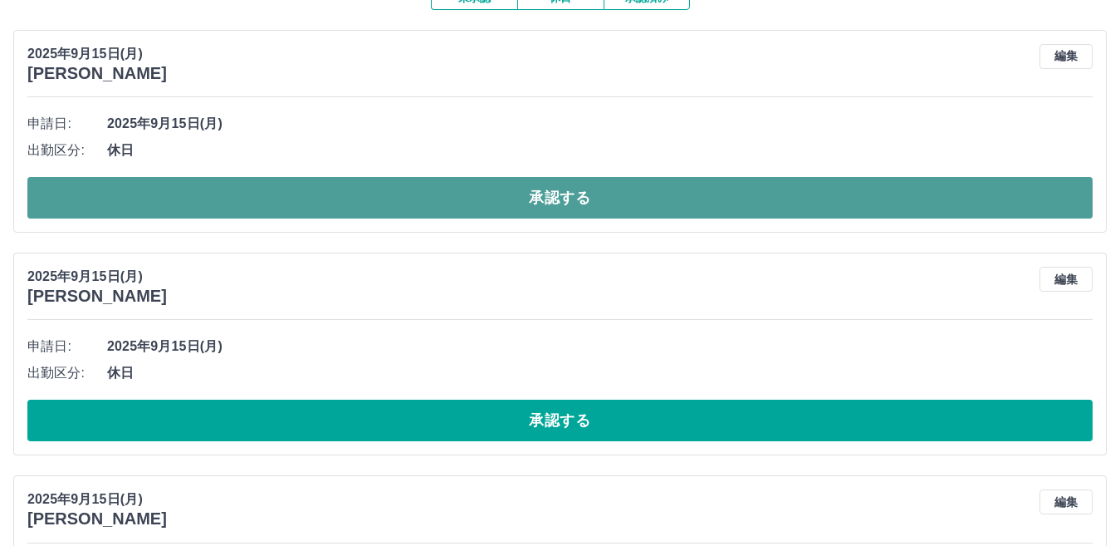
click at [308, 203] on button "承認する" at bounding box center [559, 198] width 1065 height 42
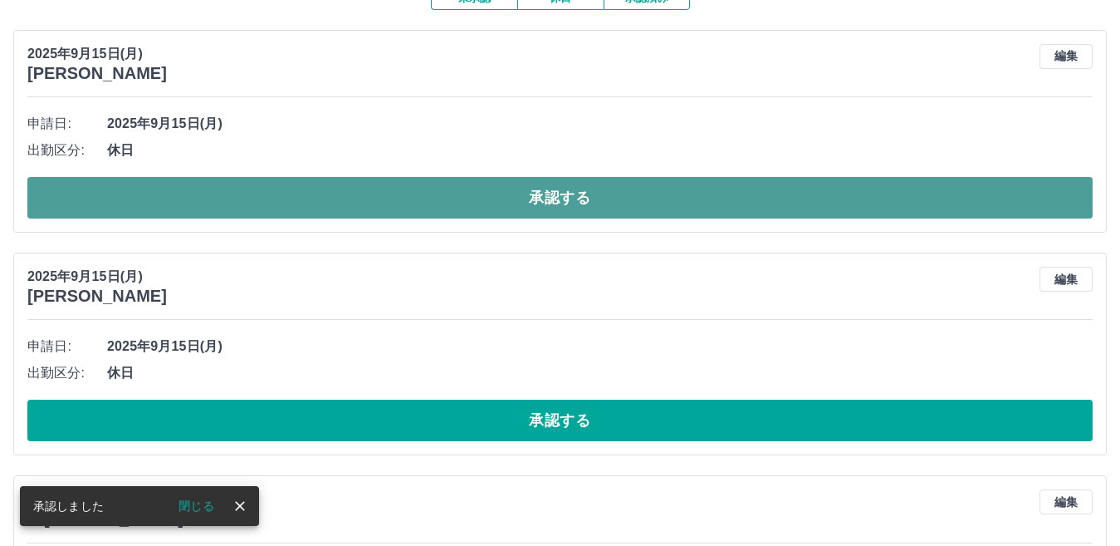
click at [309, 208] on button "承認する" at bounding box center [559, 198] width 1065 height 42
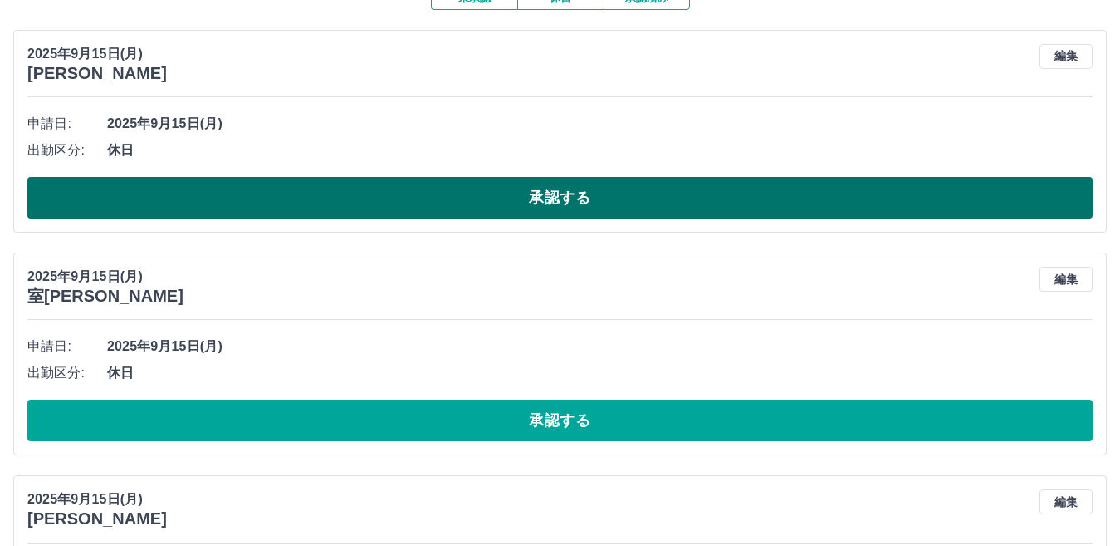
click at [284, 208] on button "承認する" at bounding box center [559, 198] width 1065 height 42
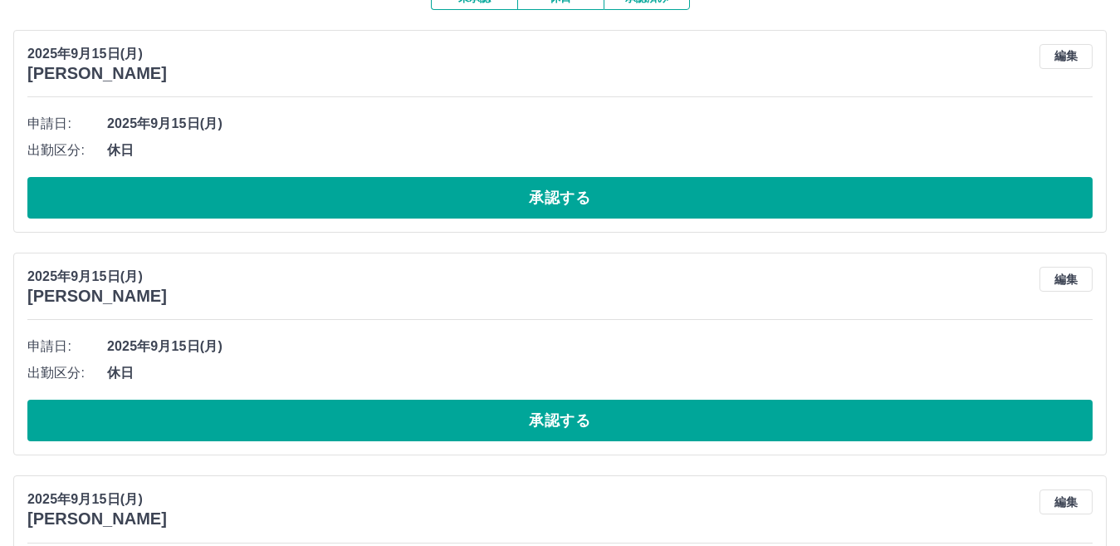
click at [284, 208] on button "承認する" at bounding box center [559, 198] width 1065 height 42
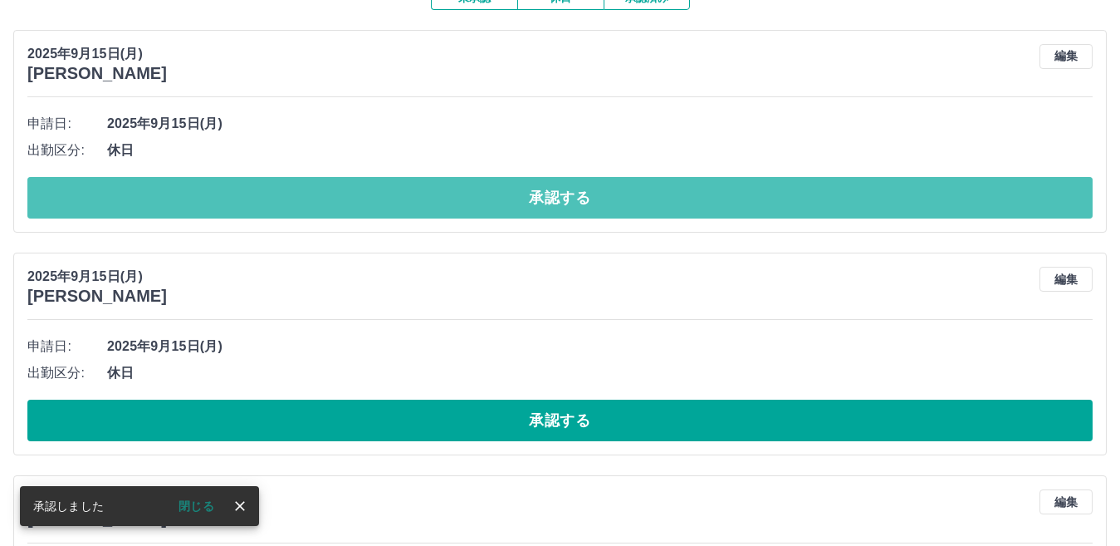
click at [284, 208] on button "承認する" at bounding box center [559, 198] width 1065 height 42
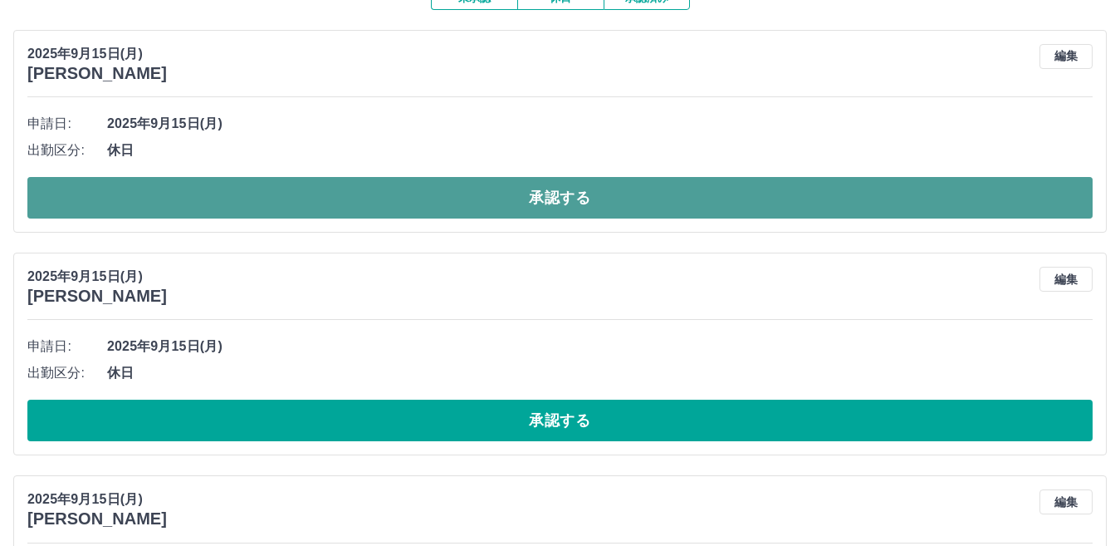
click at [286, 208] on button "承認する" at bounding box center [559, 198] width 1065 height 42
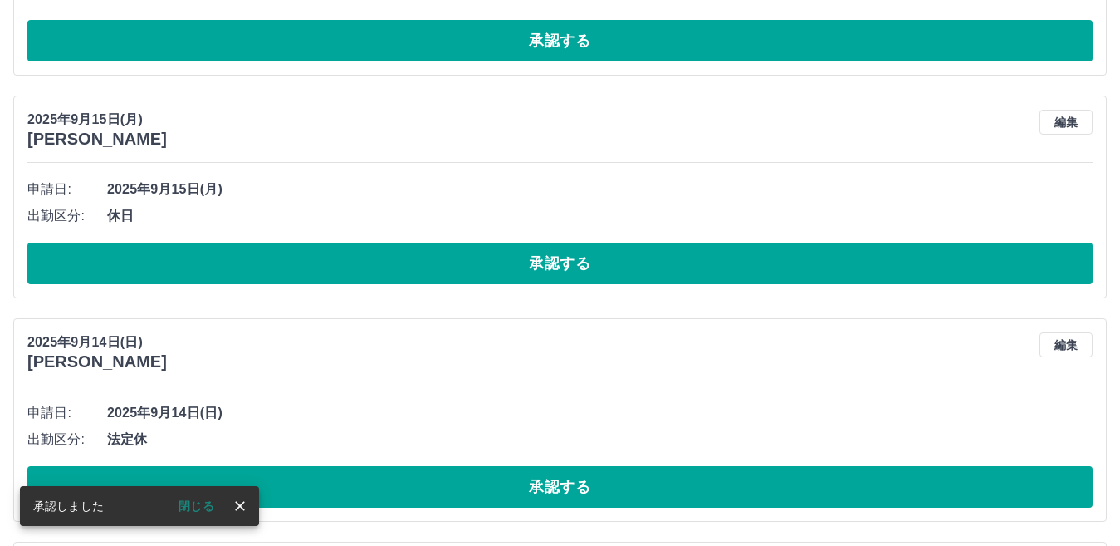
scroll to position [332, 0]
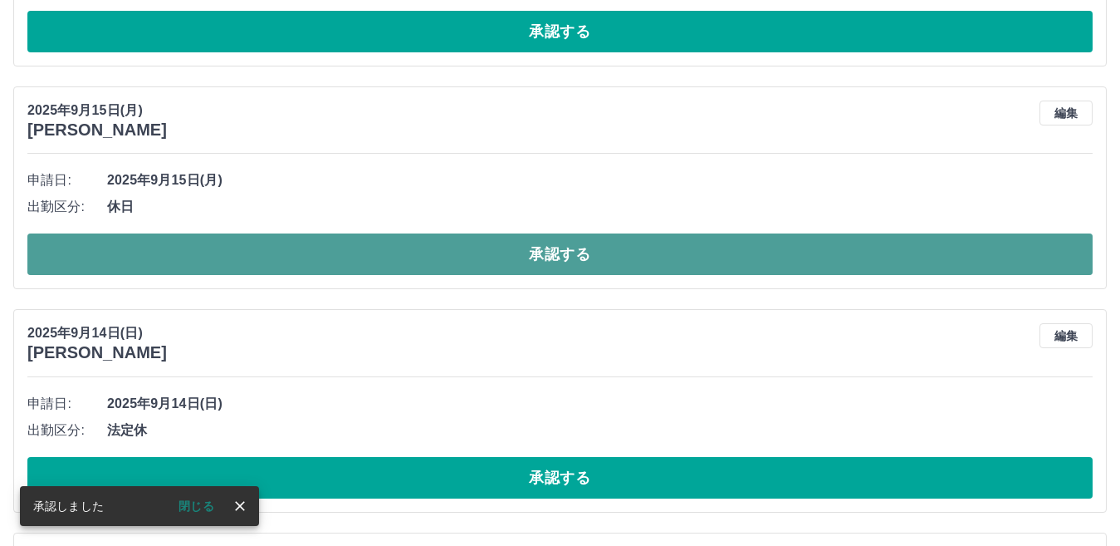
click at [281, 259] on button "承認する" at bounding box center [559, 254] width 1065 height 42
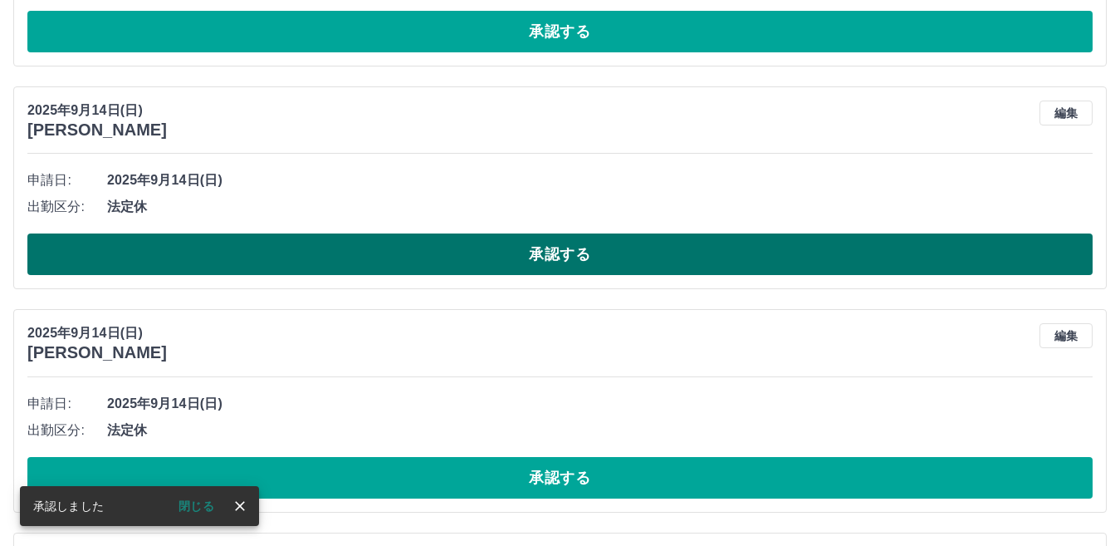
click at [280, 262] on button "承認する" at bounding box center [559, 254] width 1065 height 42
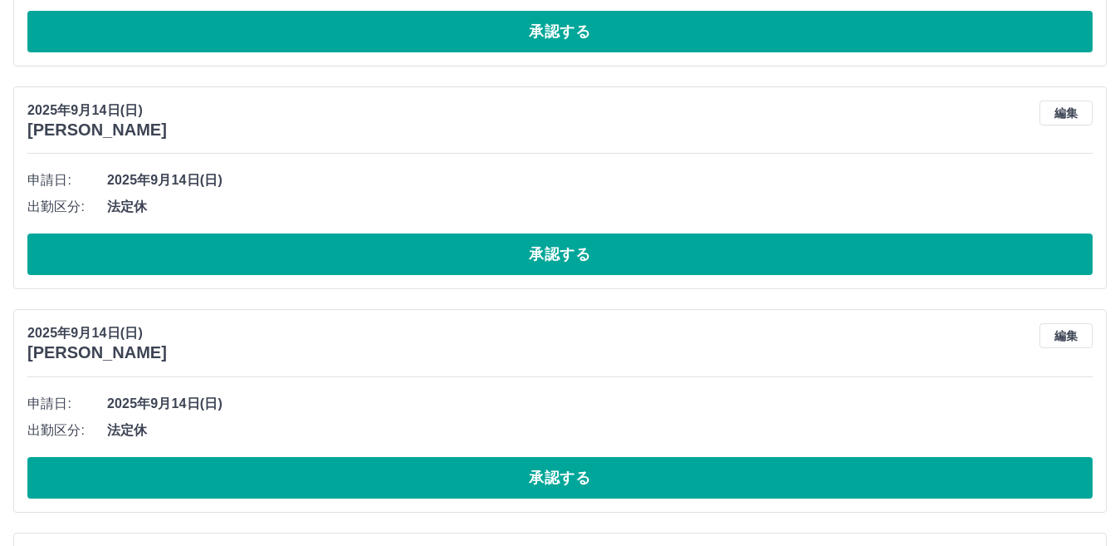
click at [331, 477] on button "承認する" at bounding box center [559, 478] width 1065 height 42
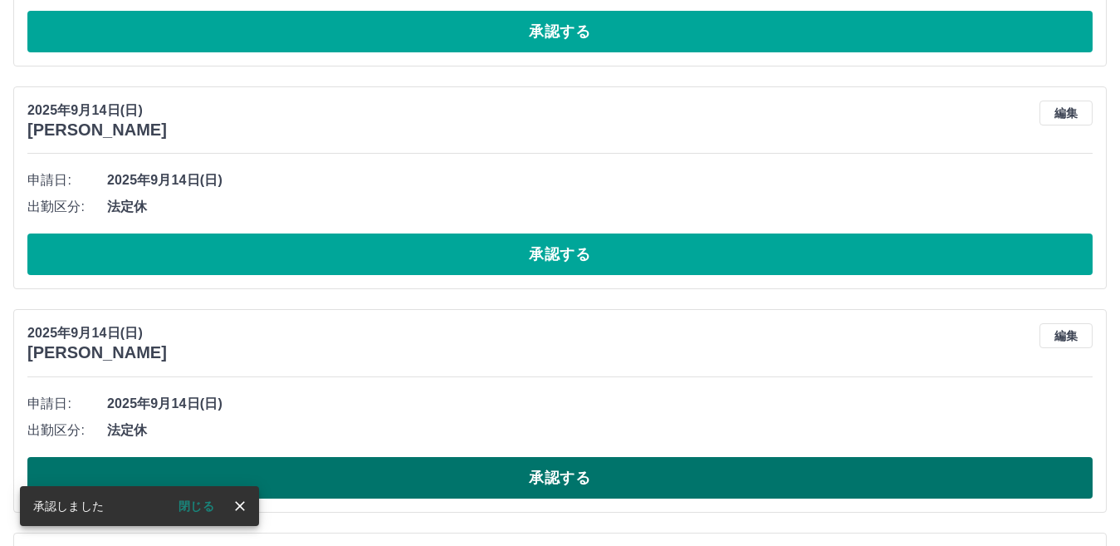
click at [365, 472] on button "承認する" at bounding box center [559, 478] width 1065 height 42
click at [315, 468] on button "承認する" at bounding box center [559, 478] width 1065 height 42
click at [320, 483] on button "承認する" at bounding box center [559, 478] width 1065 height 42
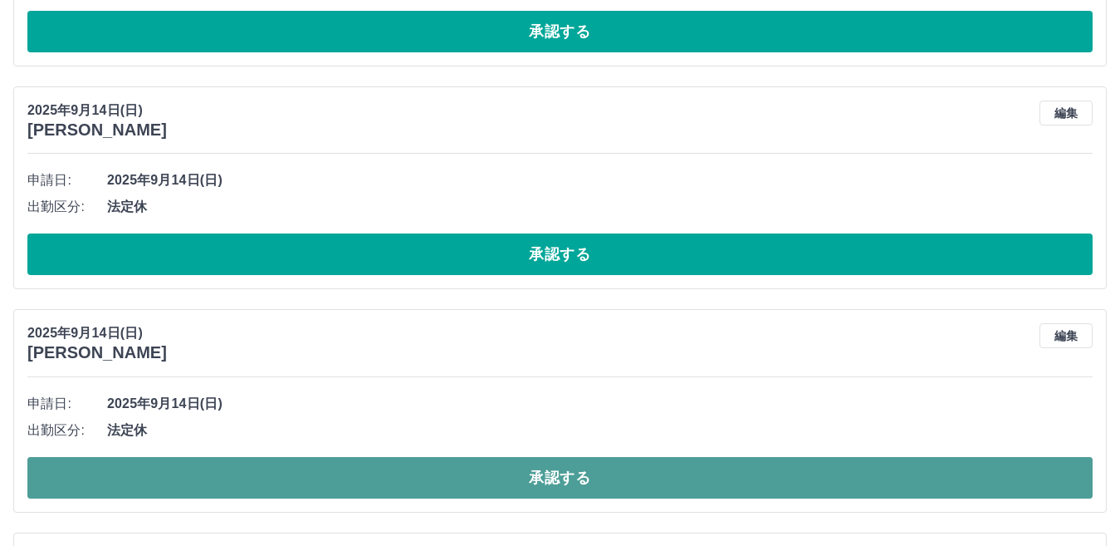
click at [286, 486] on button "承認する" at bounding box center [559, 478] width 1065 height 42
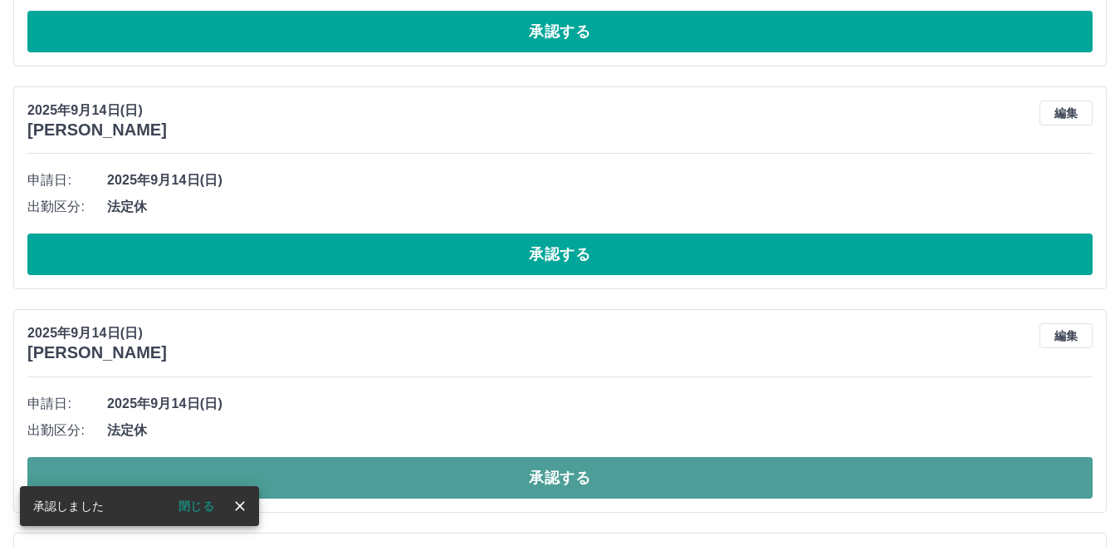
click at [302, 482] on button "承認する" at bounding box center [559, 478] width 1065 height 42
click at [294, 476] on button "承認する" at bounding box center [559, 478] width 1065 height 42
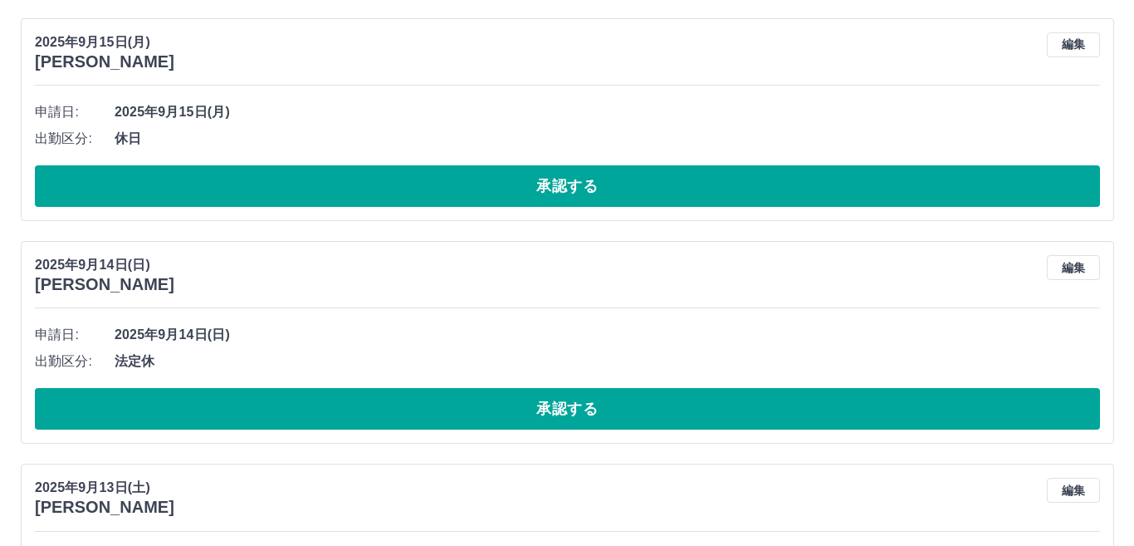
scroll to position [0, 0]
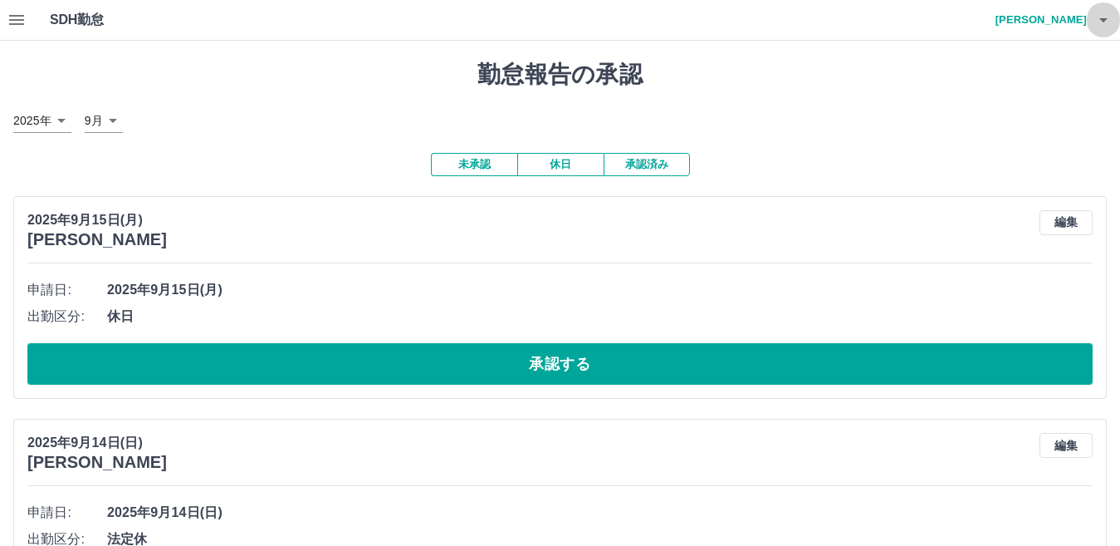
click at [1101, 22] on icon "button" at bounding box center [1104, 20] width 20 height 20
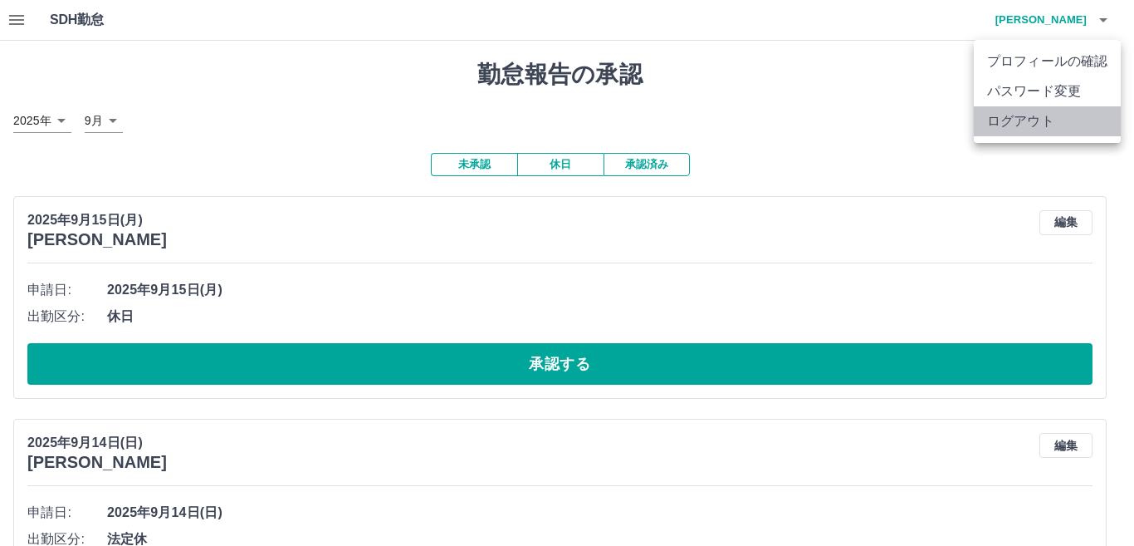
click at [1056, 124] on li "ログアウト" at bounding box center [1047, 121] width 147 height 30
